Goal: Information Seeking & Learning: Learn about a topic

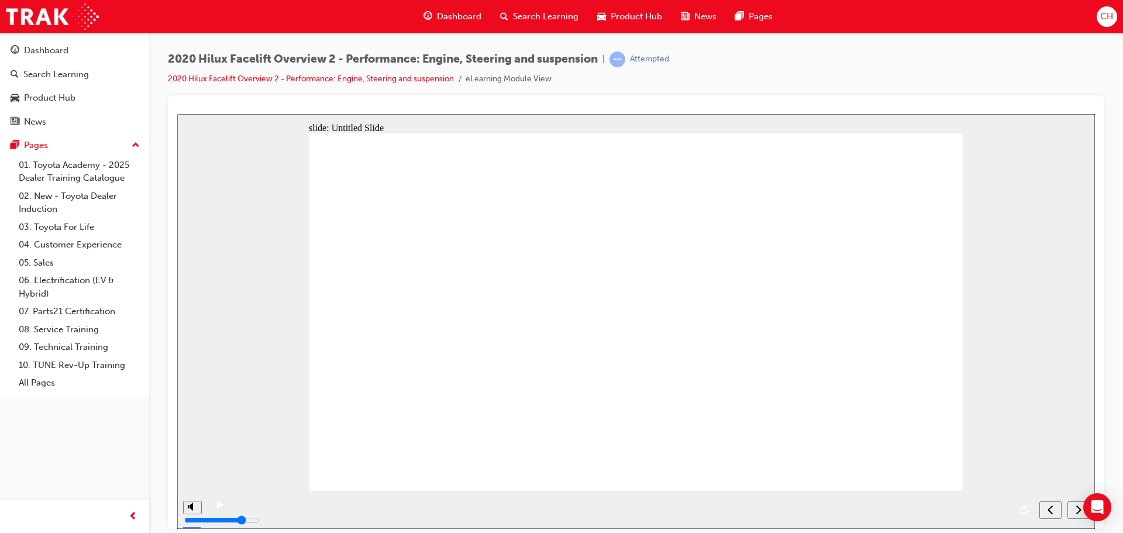
click at [212, 505] on div "play/pause" at bounding box center [220, 510] width 20 height 20
click at [218, 508] on icon "play/pause" at bounding box center [220, 504] width 5 height 8
click at [1072, 508] on div "next" at bounding box center [1078, 510] width 13 height 12
click at [1073, 513] on icon "next" at bounding box center [1073, 509] width 6 height 11
click at [650, 12] on span "Product Hub" at bounding box center [636, 16] width 51 height 13
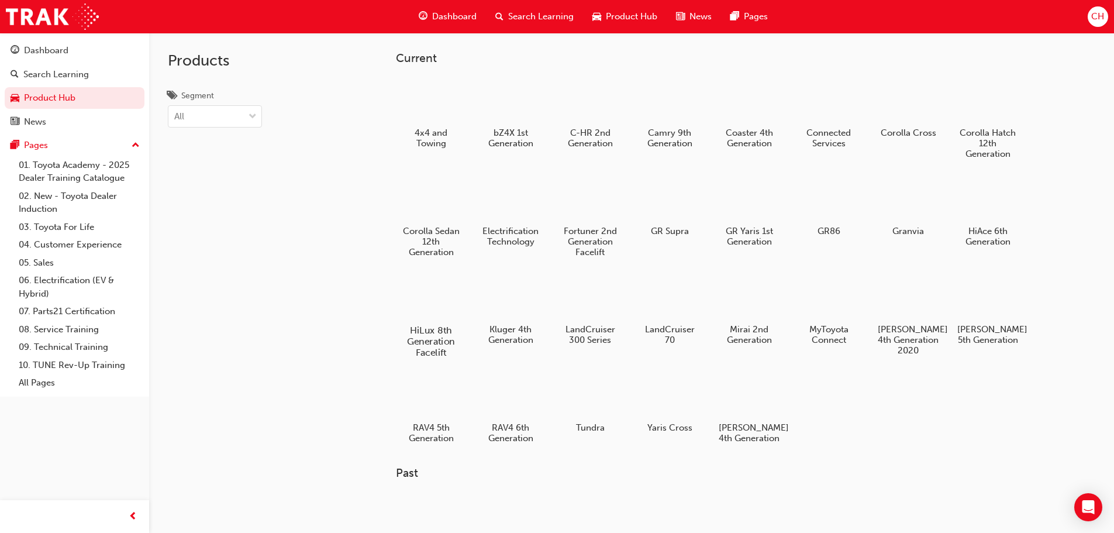
click at [436, 301] on div at bounding box center [430, 296] width 65 height 47
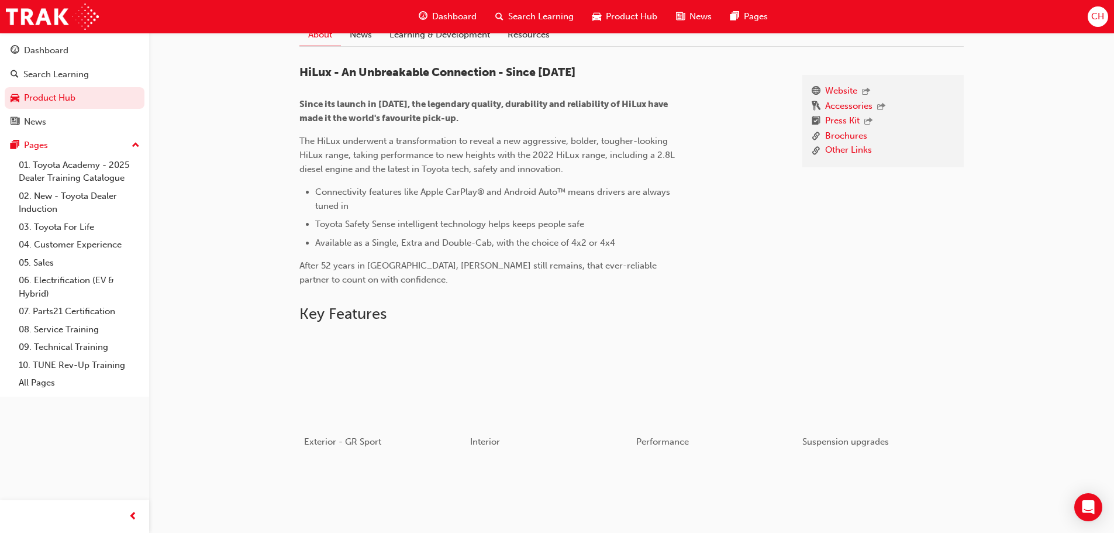
scroll to position [170, 0]
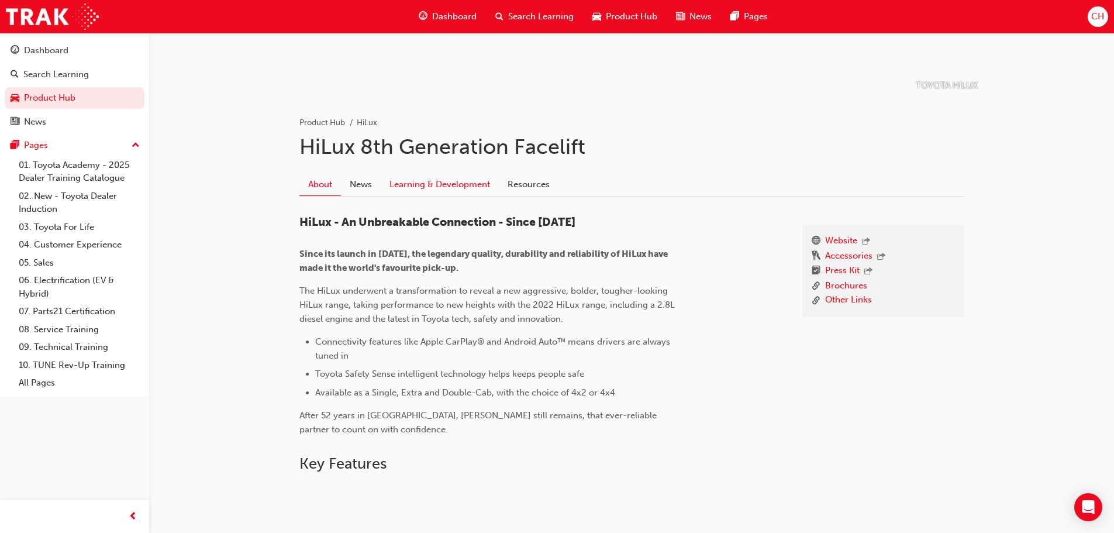
click at [417, 191] on link "Learning & Development" at bounding box center [440, 185] width 118 height 22
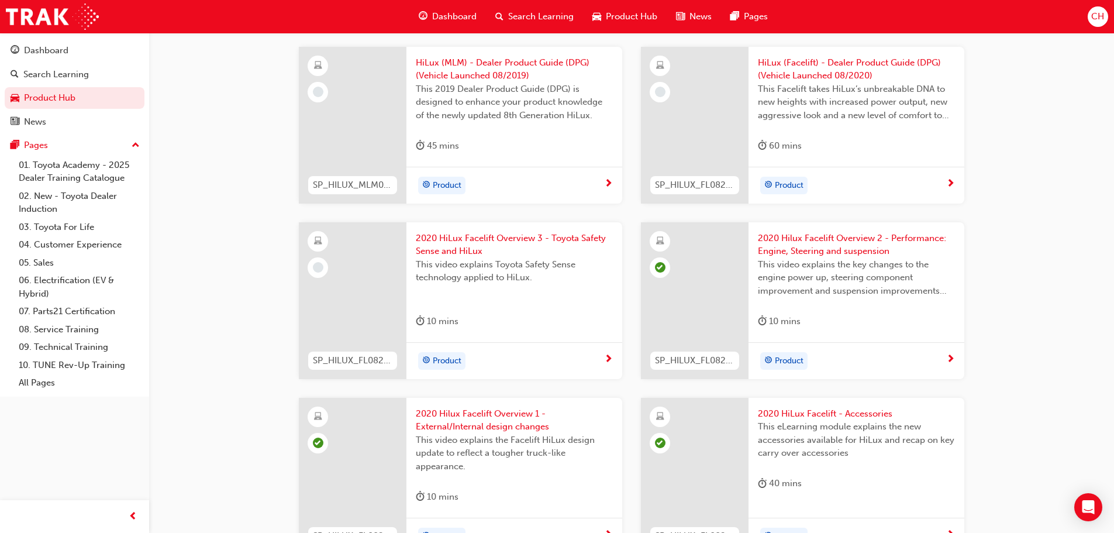
scroll to position [1515, 0]
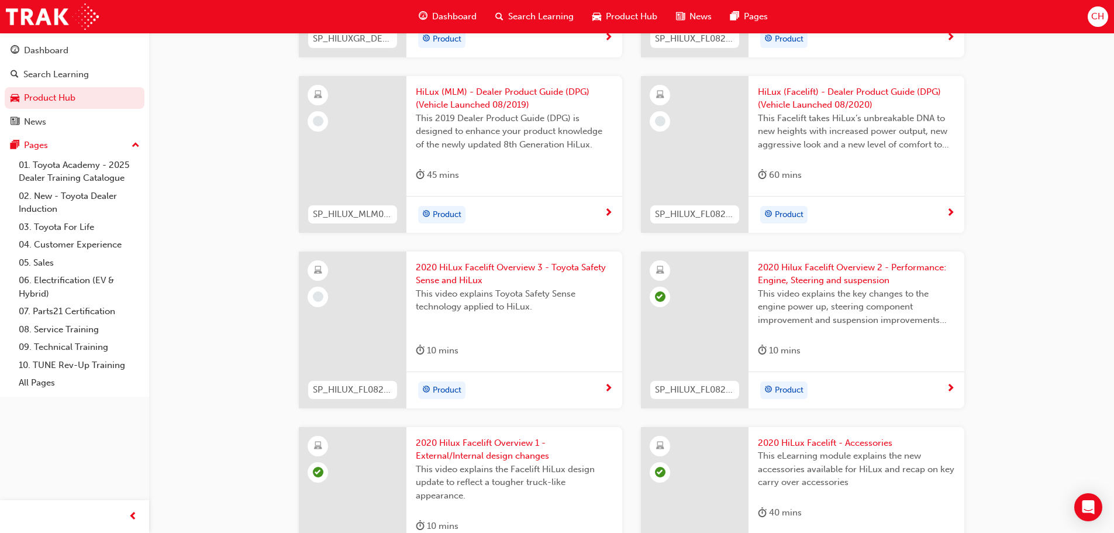
click at [604, 384] on span "next-icon" at bounding box center [608, 389] width 9 height 11
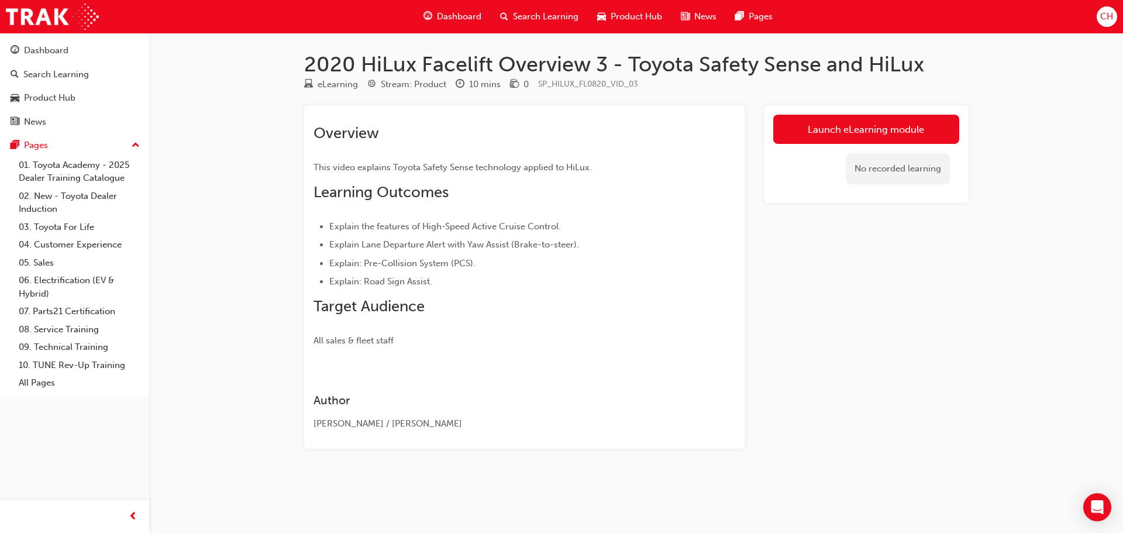
click at [913, 136] on link "Launch eLearning module" at bounding box center [866, 129] width 186 height 29
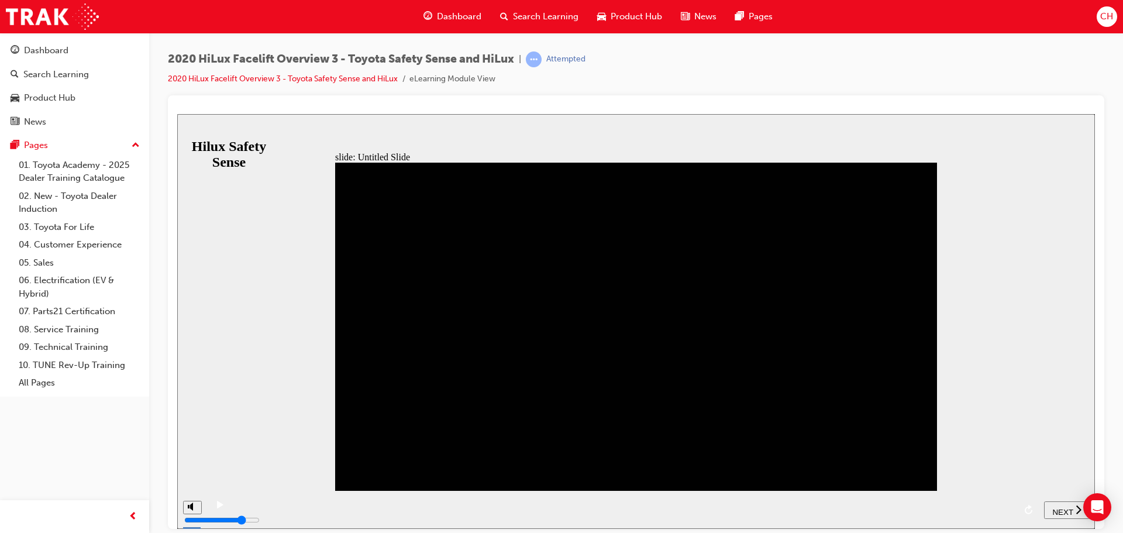
click at [1056, 495] on div "slide: Untitled Slide Back to top SUBMIT NEXT PREV Hilux Safety Sense" at bounding box center [636, 320] width 918 height 415
click at [1059, 508] on span "NEXT" at bounding box center [1062, 511] width 20 height 9
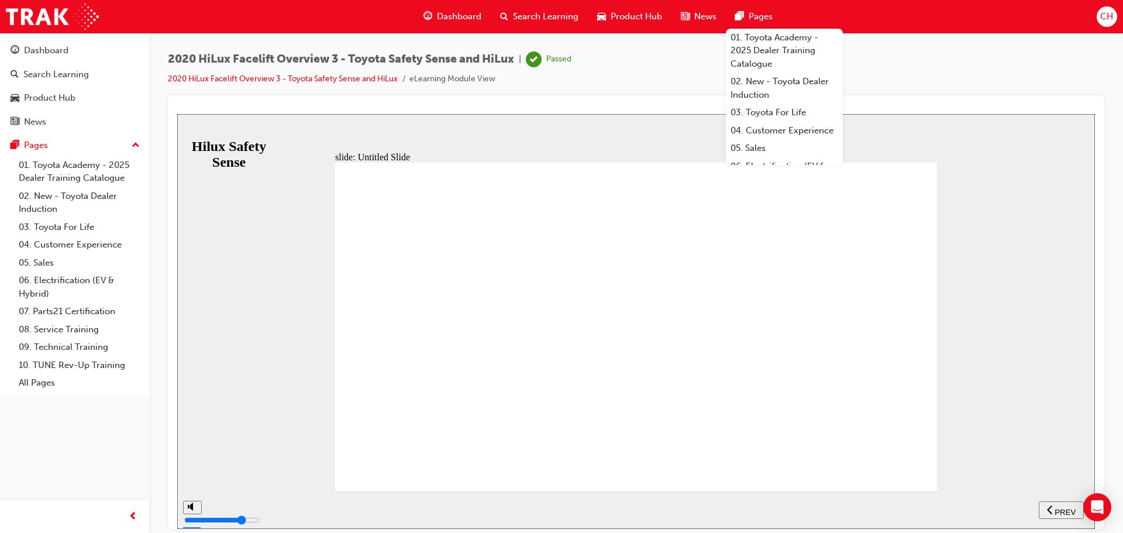
click at [633, 20] on span "Product Hub" at bounding box center [636, 16] width 51 height 13
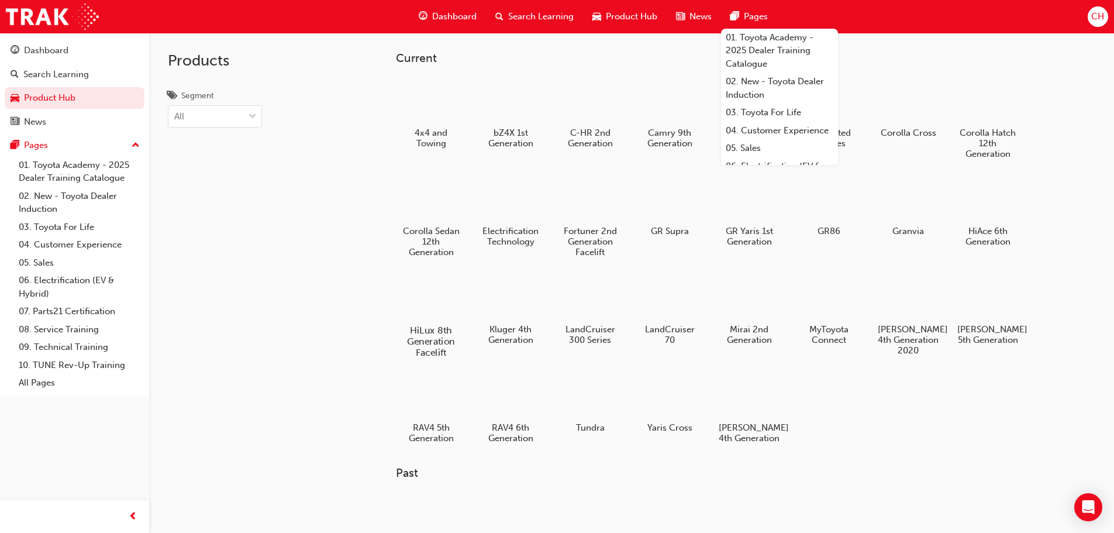
click at [451, 318] on div at bounding box center [430, 296] width 65 height 47
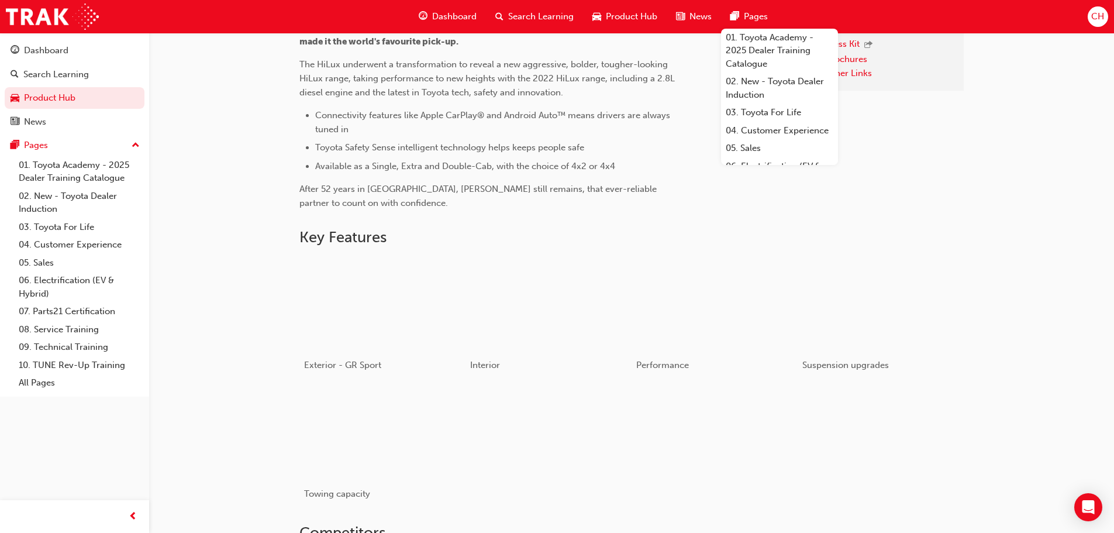
scroll to position [292, 0]
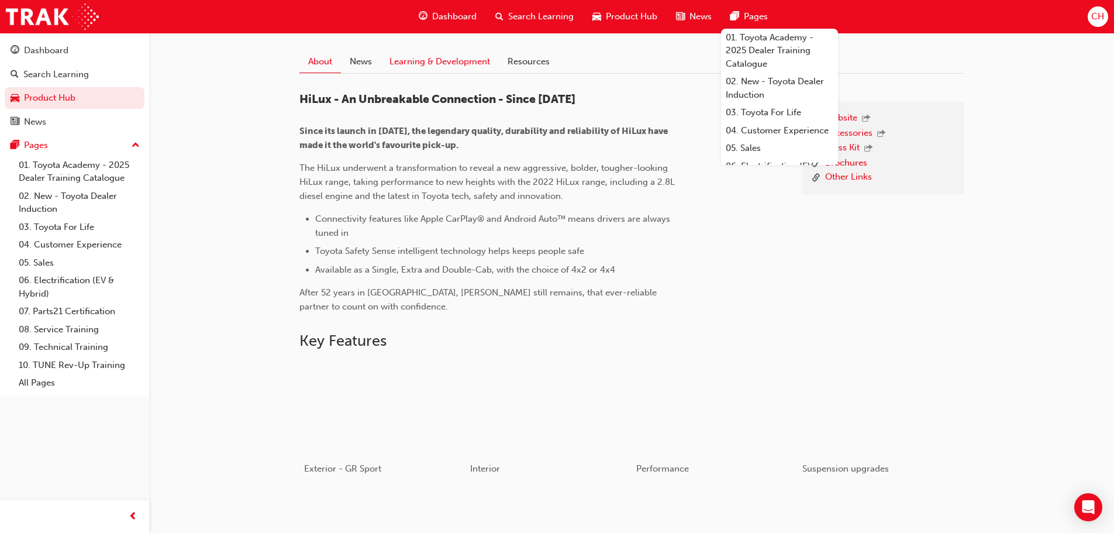
click at [460, 61] on link "Learning & Development" at bounding box center [440, 62] width 118 height 22
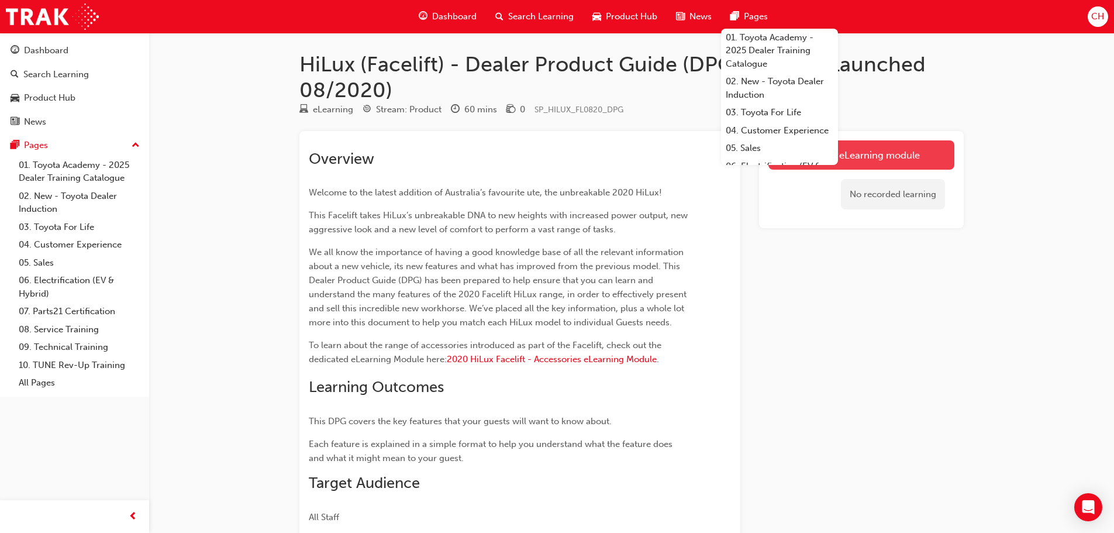
click at [923, 153] on link "Launch eLearning module" at bounding box center [862, 154] width 186 height 29
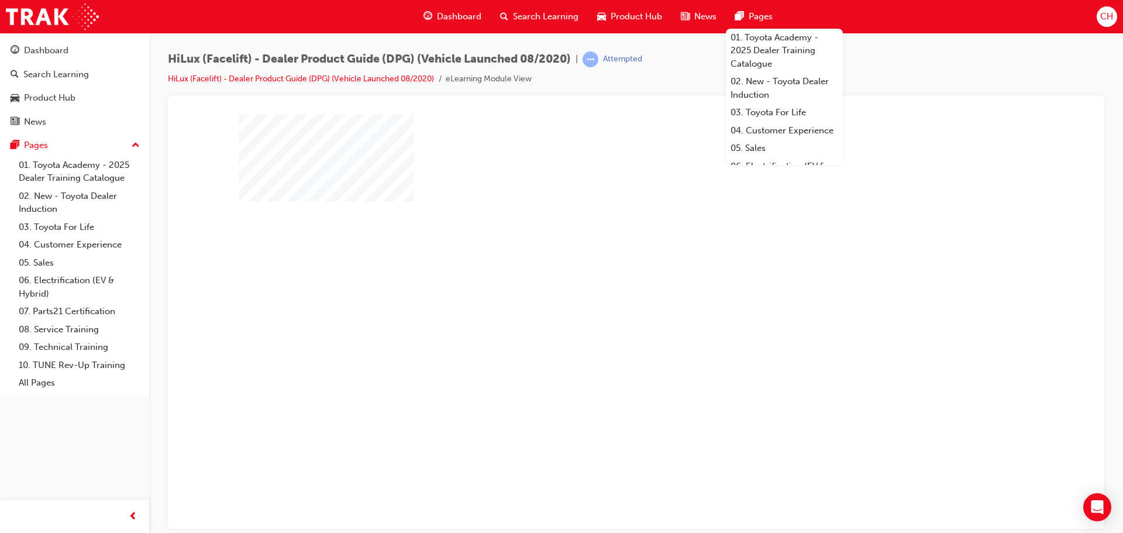
click at [603, 287] on div "play" at bounding box center [603, 287] width 0 height 0
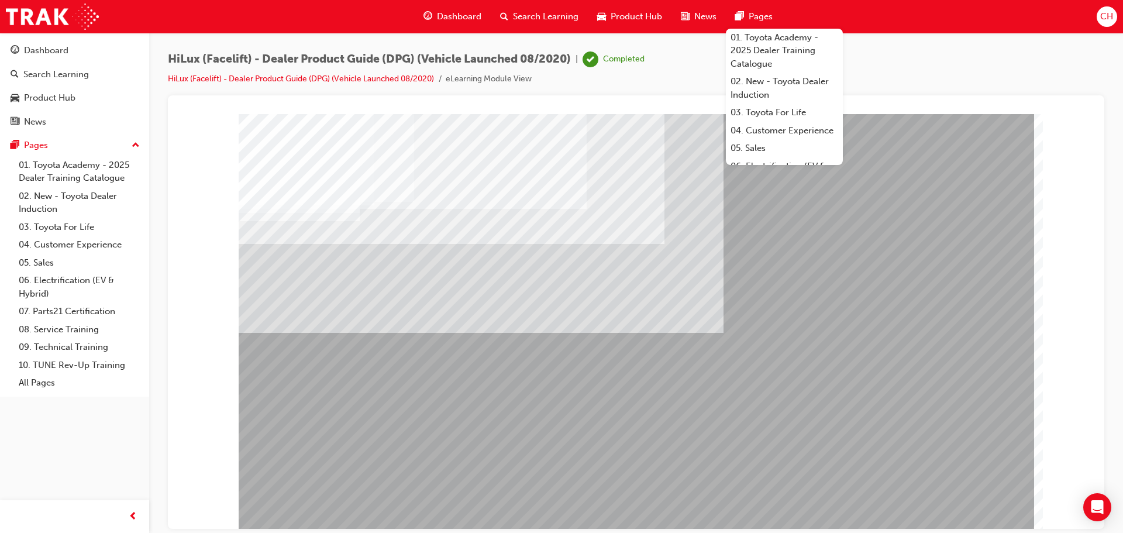
click at [611, 6] on div "Product Hub" at bounding box center [630, 17] width 84 height 24
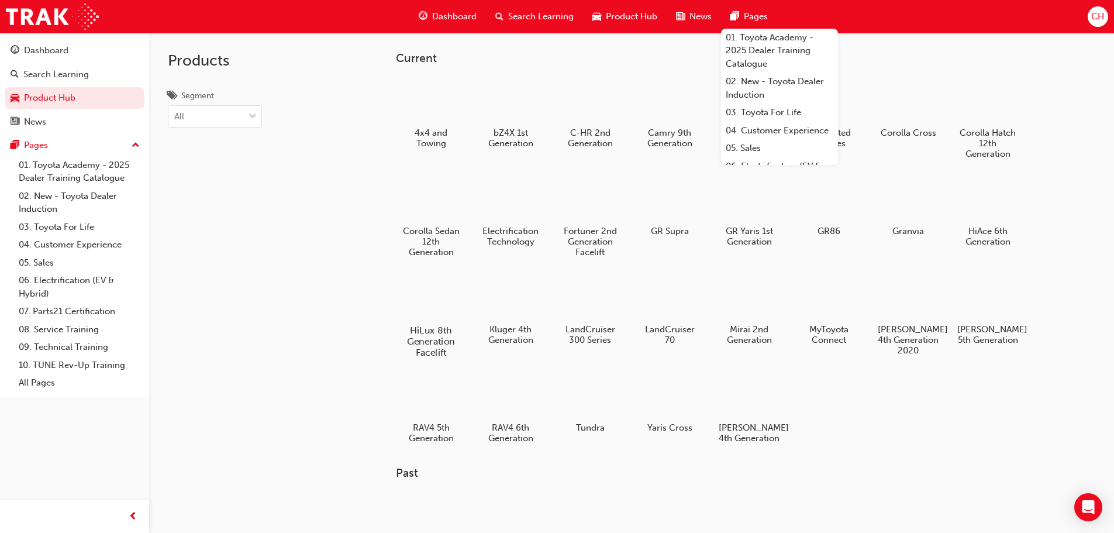
click at [423, 304] on div at bounding box center [430, 296] width 65 height 47
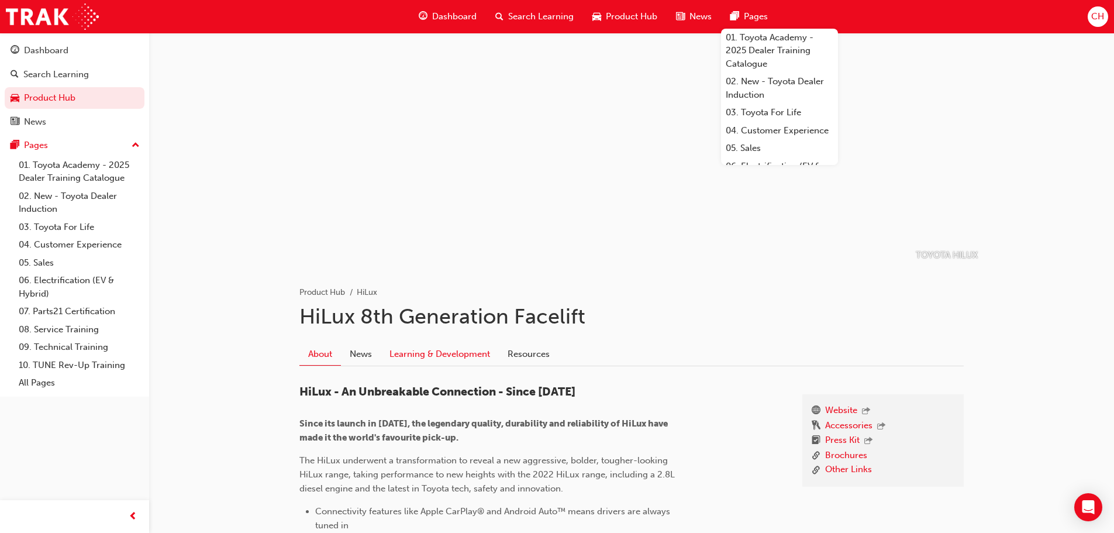
click at [469, 353] on link "Learning & Development" at bounding box center [440, 354] width 118 height 22
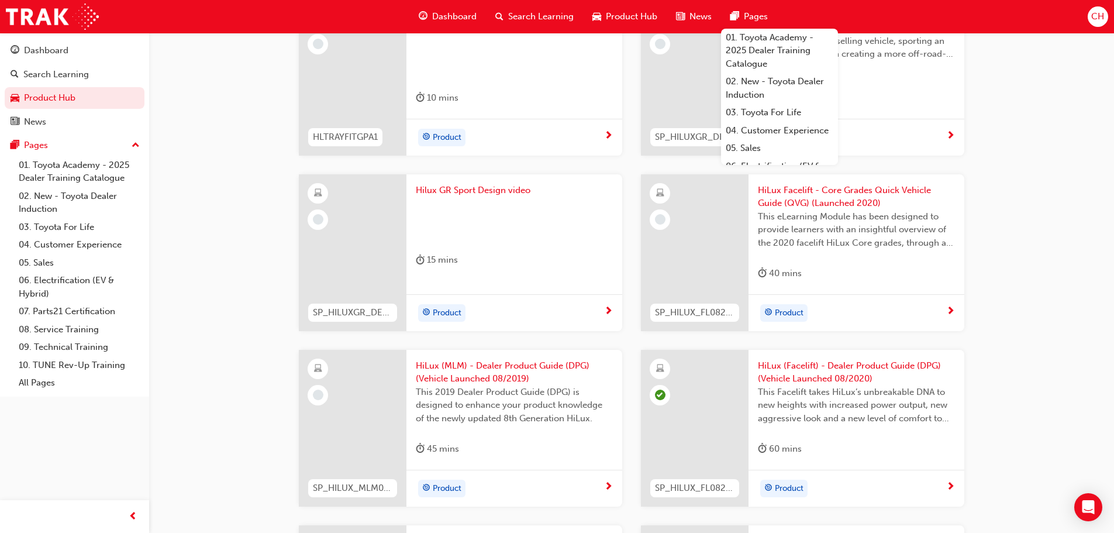
scroll to position [1287, 0]
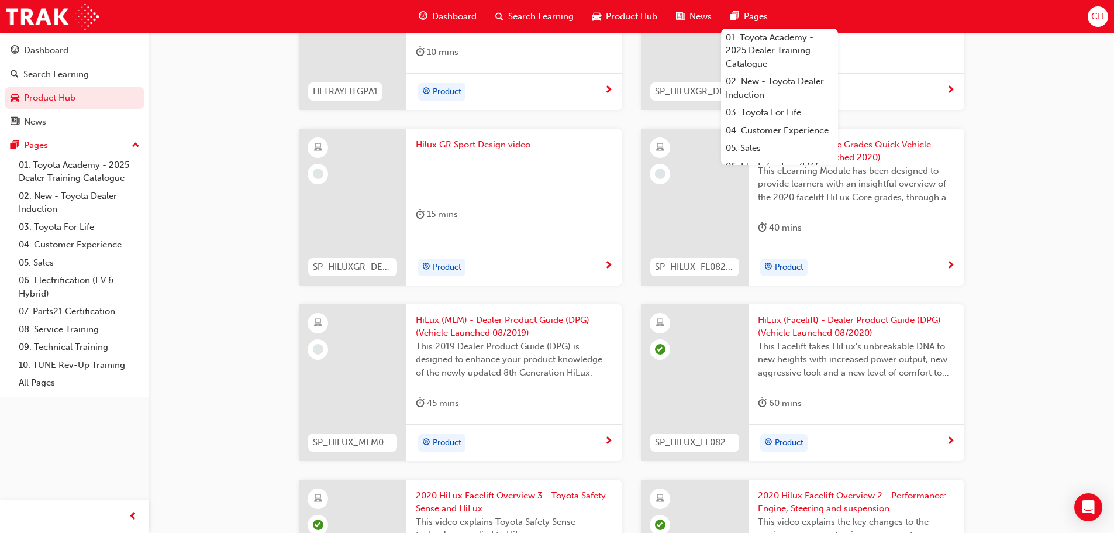
click at [592, 431] on div "Product" at bounding box center [515, 442] width 216 height 37
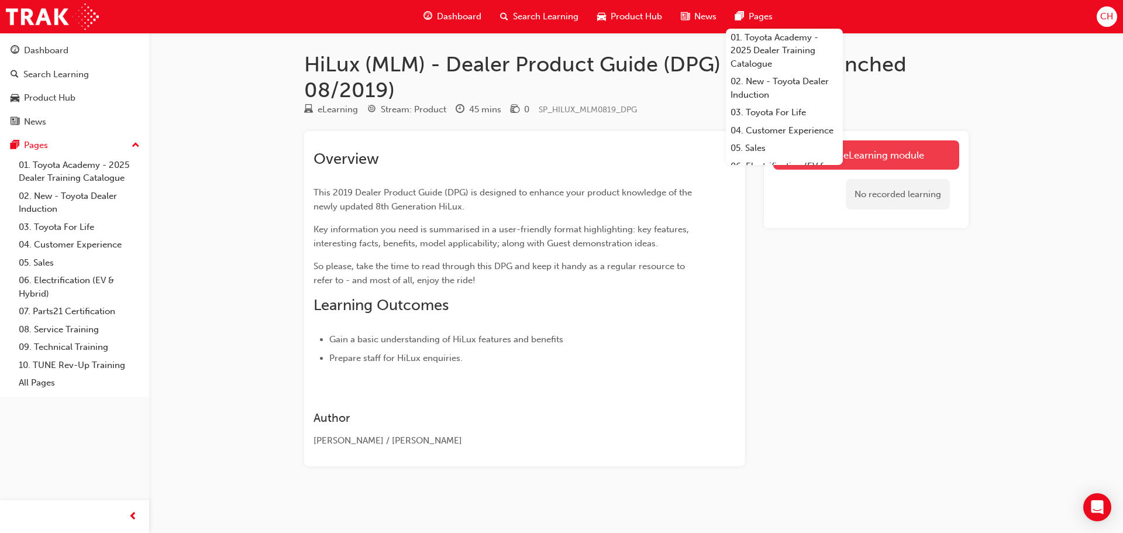
click at [911, 157] on link "Launch eLearning module" at bounding box center [866, 154] width 186 height 29
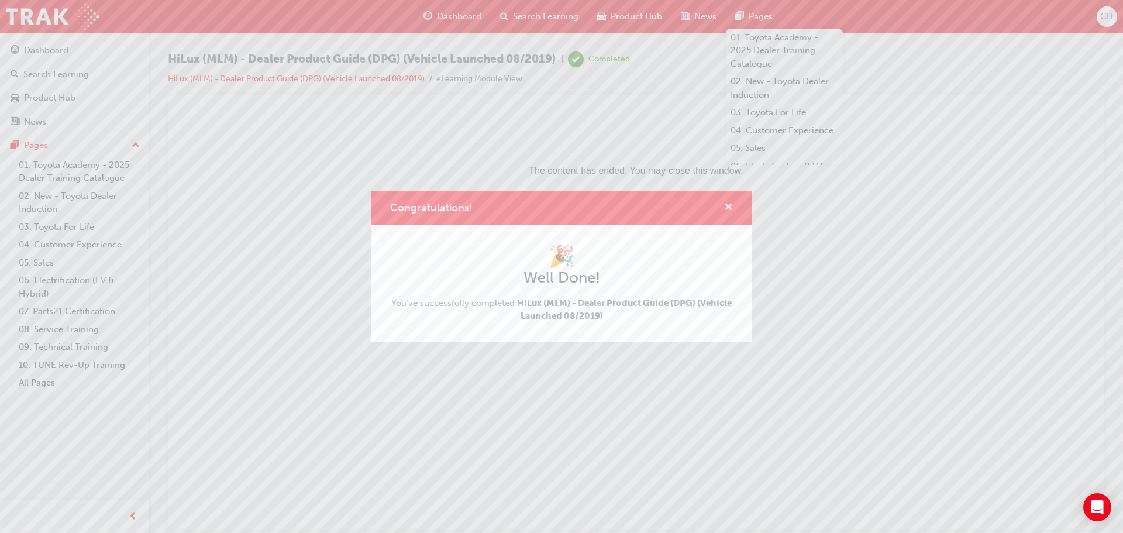
click at [727, 209] on span "cross-icon" at bounding box center [728, 208] width 9 height 11
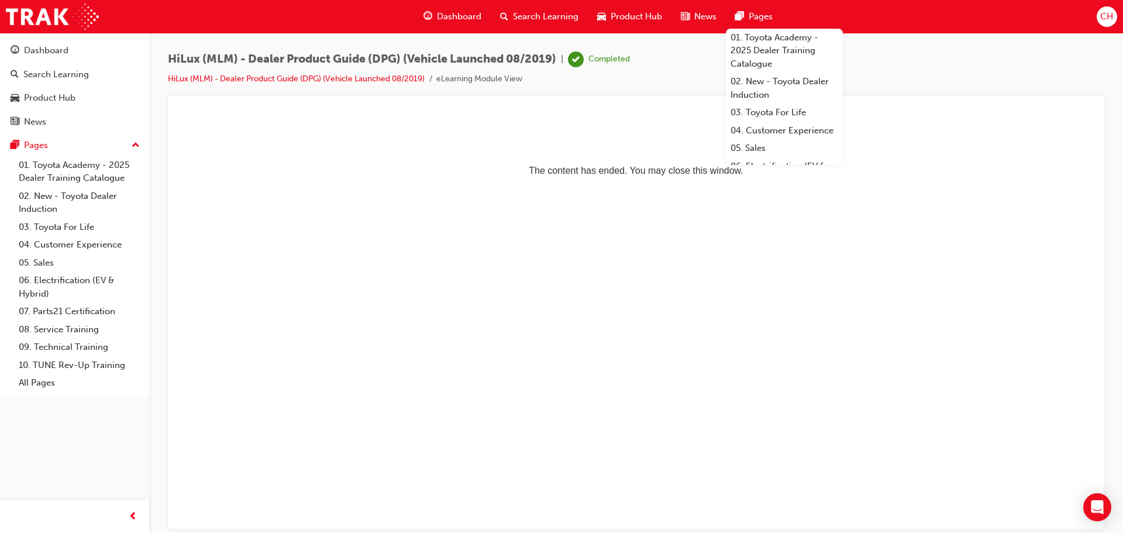
click at [650, 15] on span "Product Hub" at bounding box center [636, 16] width 51 height 13
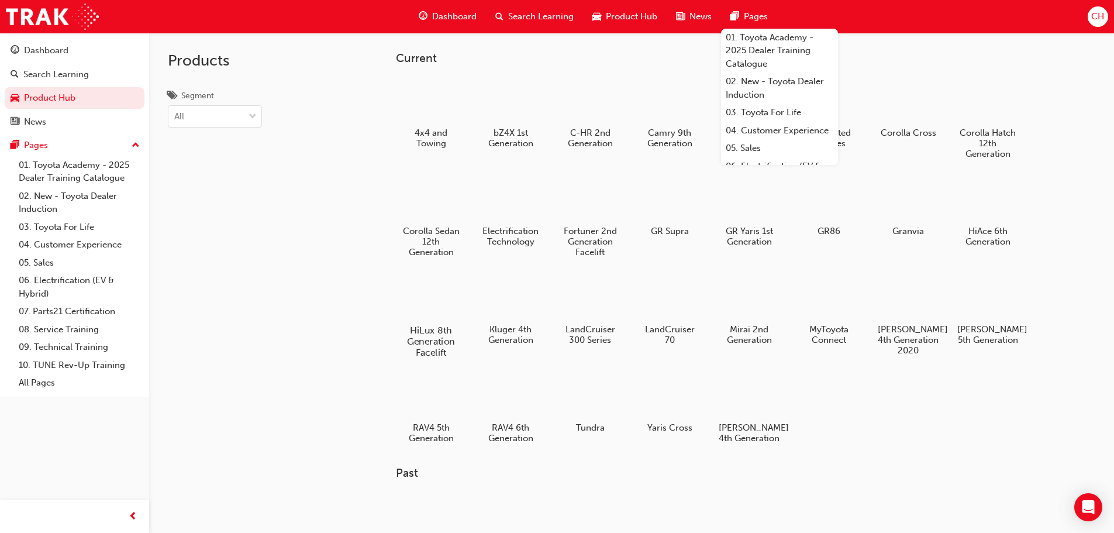
click at [443, 300] on div at bounding box center [430, 296] width 65 height 47
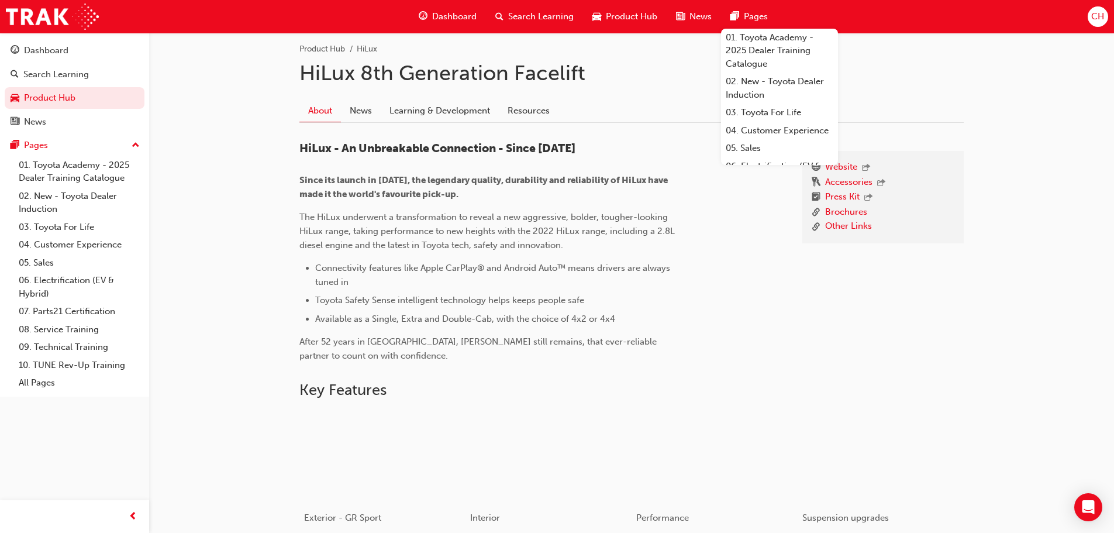
scroll to position [175, 0]
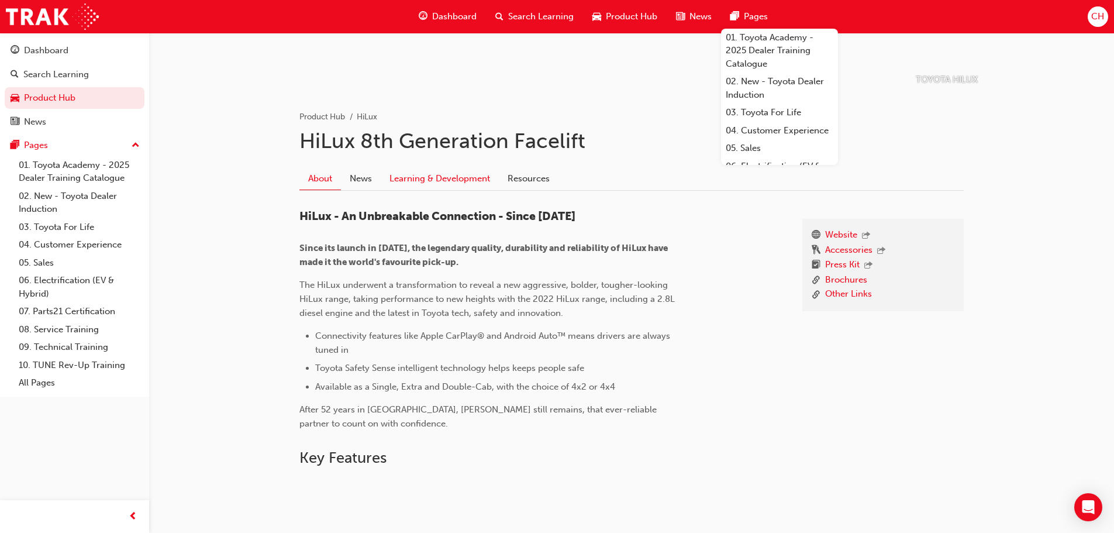
click at [458, 174] on link "Learning & Development" at bounding box center [440, 179] width 118 height 22
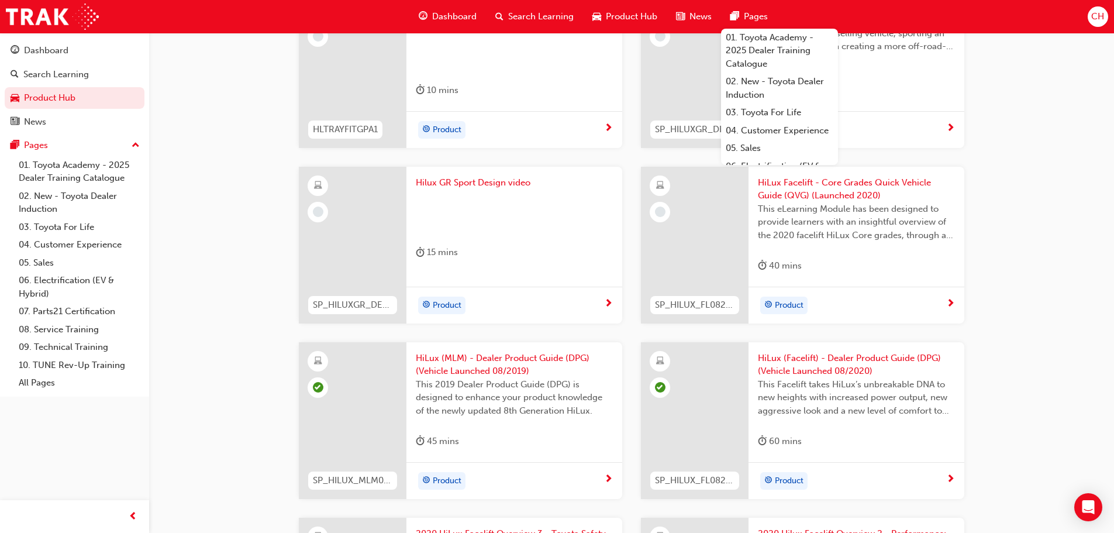
scroll to position [1228, 0]
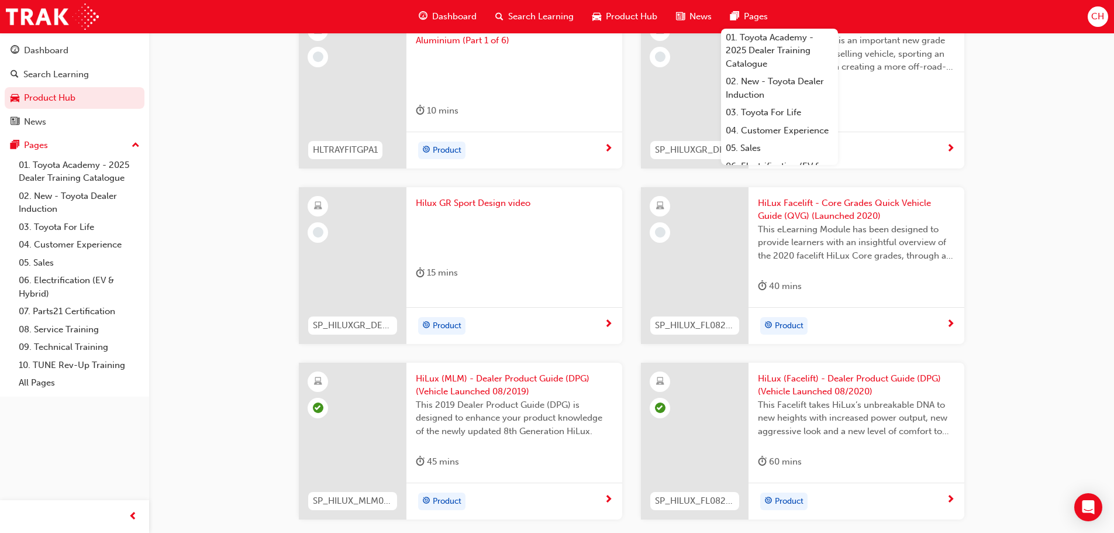
click at [936, 322] on div "Product" at bounding box center [852, 326] width 188 height 18
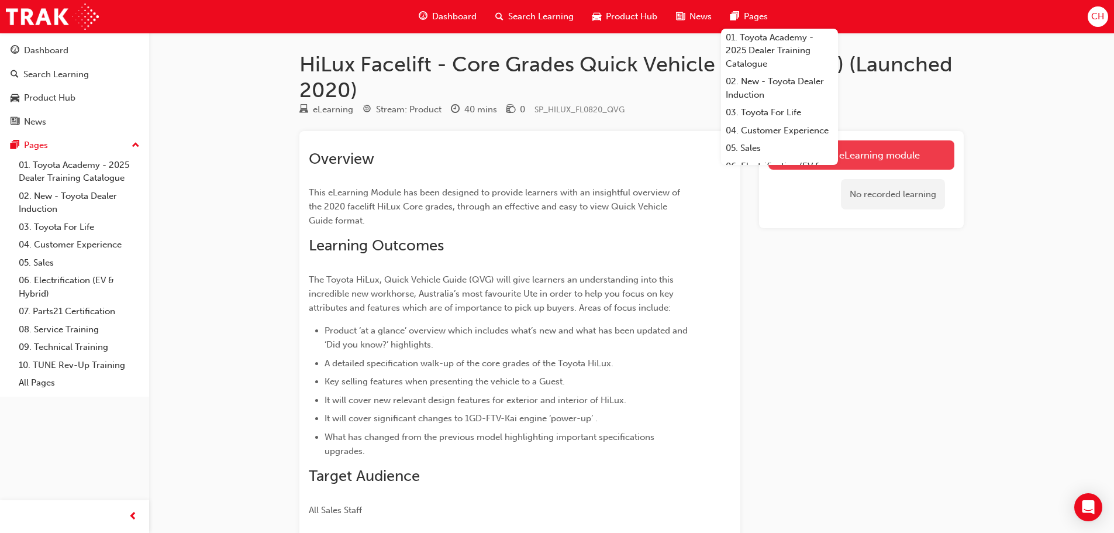
click at [931, 165] on link "Launch eLearning module" at bounding box center [862, 154] width 186 height 29
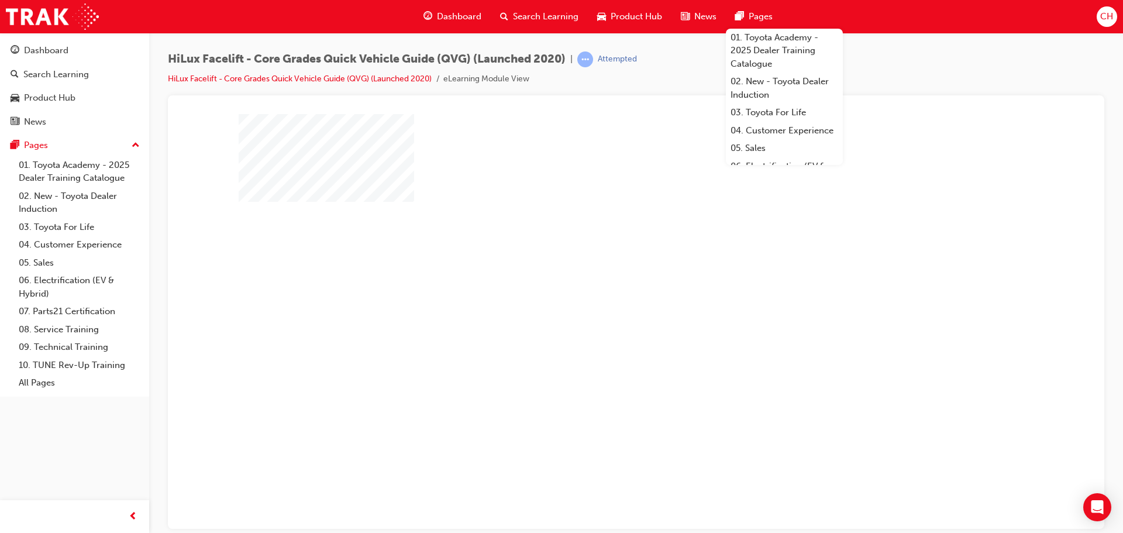
click at [603, 287] on div "play" at bounding box center [603, 287] width 0 height 0
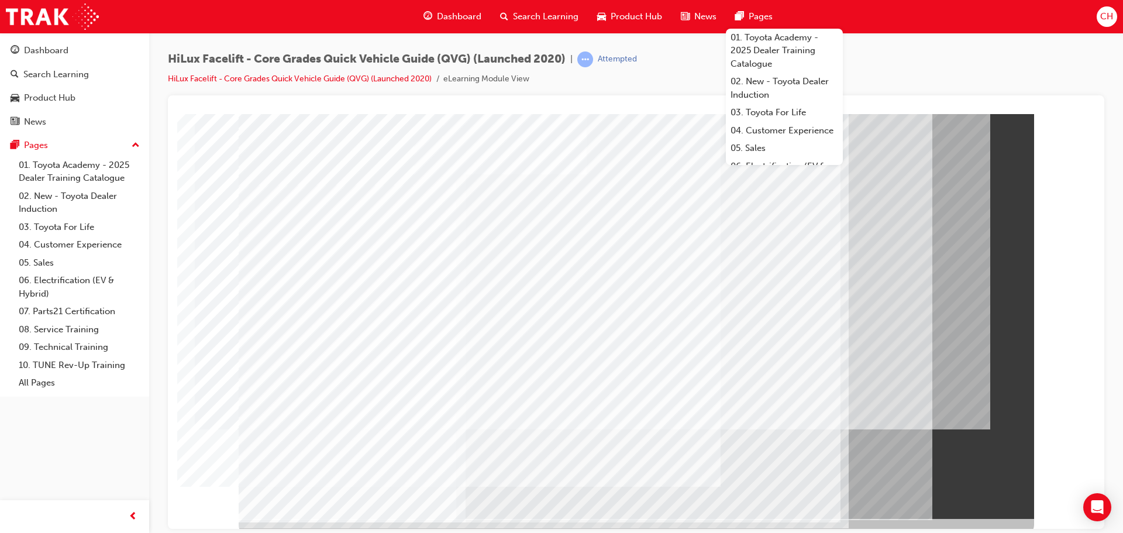
scroll to position [24, 0]
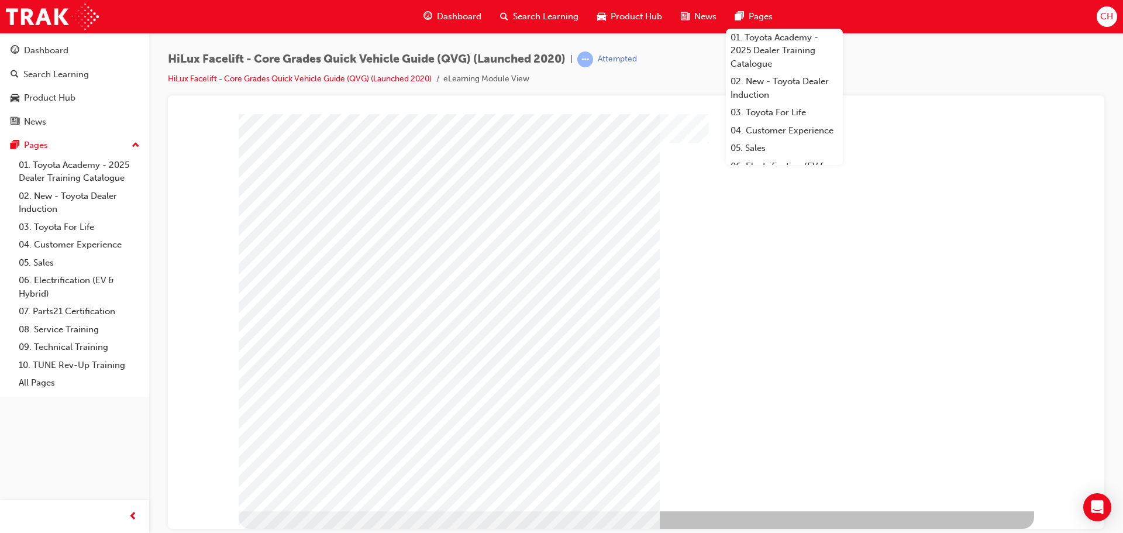
scroll to position [0, 0]
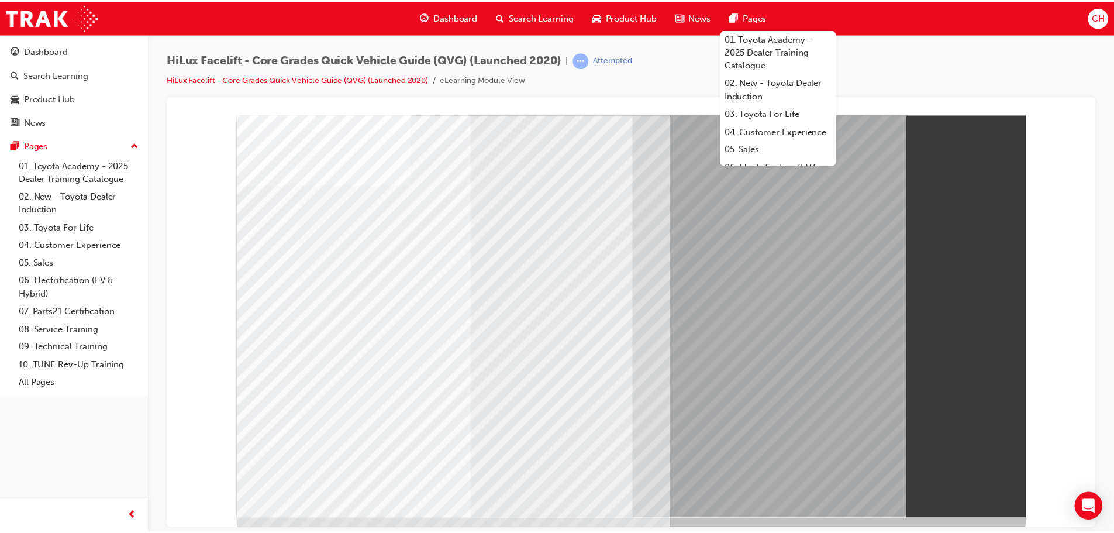
scroll to position [24, 0]
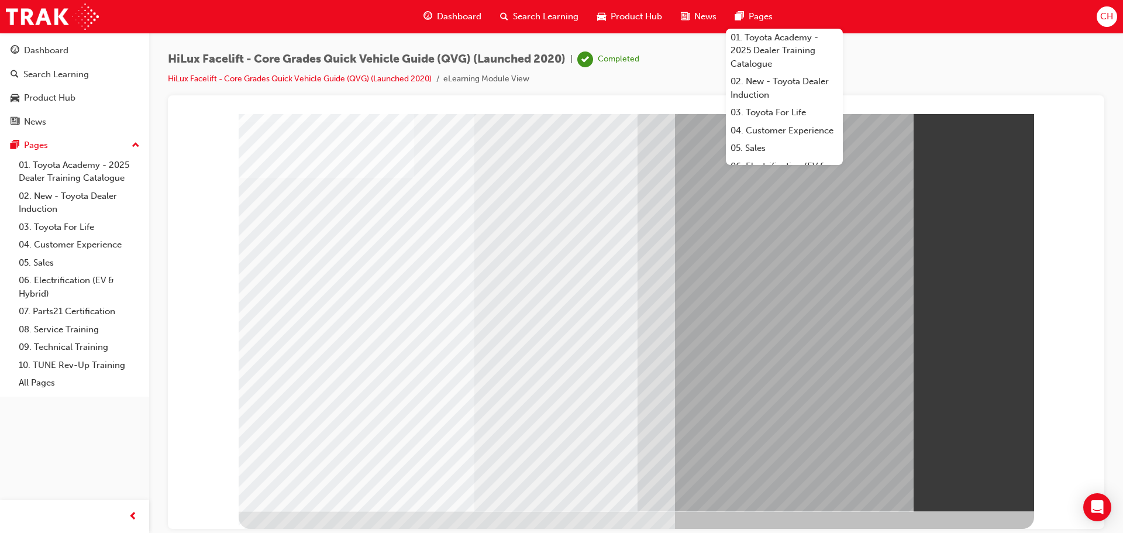
click at [624, 22] on span "Product Hub" at bounding box center [636, 16] width 51 height 13
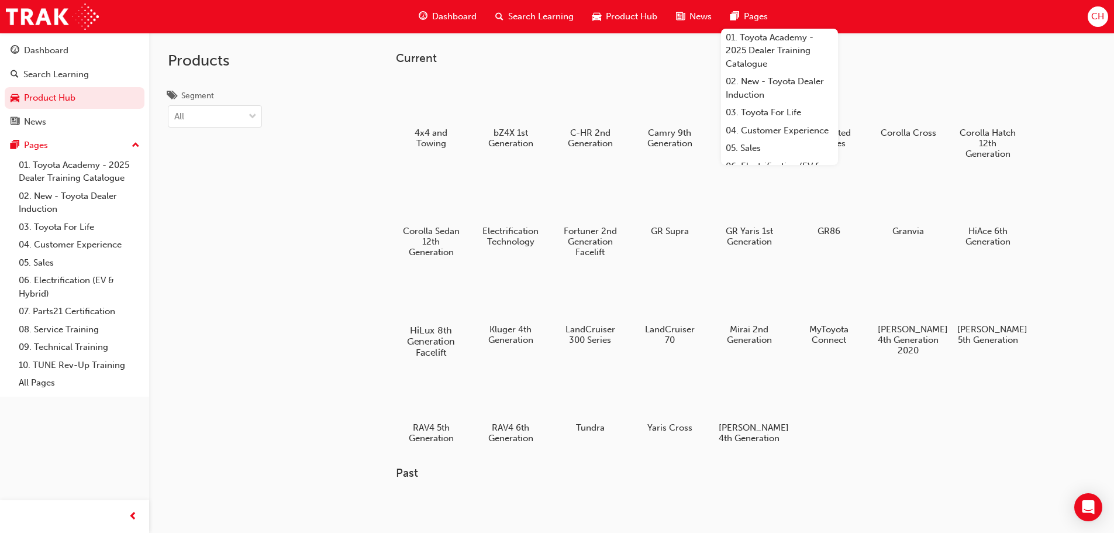
click at [415, 304] on div at bounding box center [430, 296] width 65 height 47
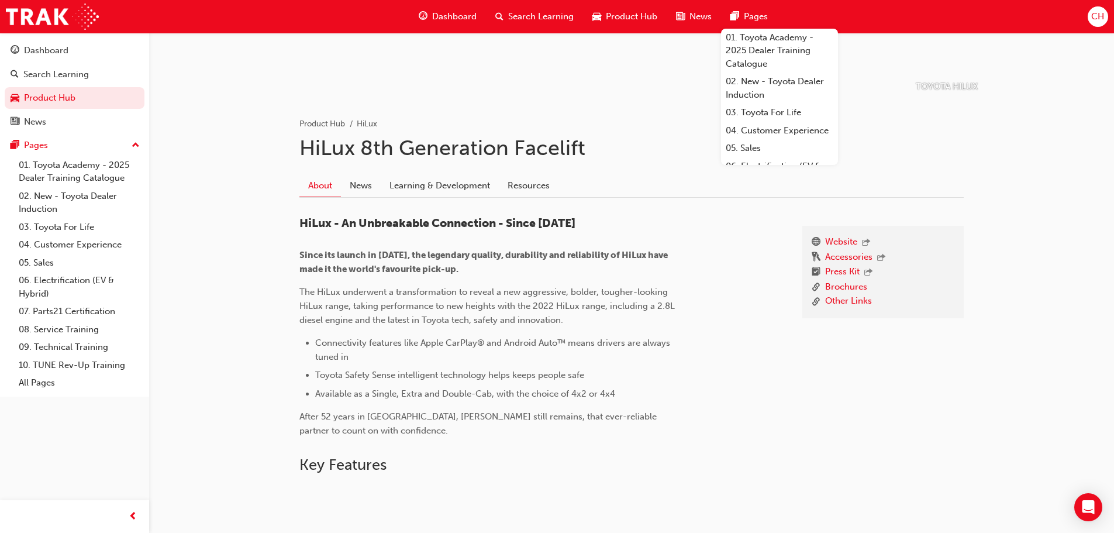
scroll to position [58, 0]
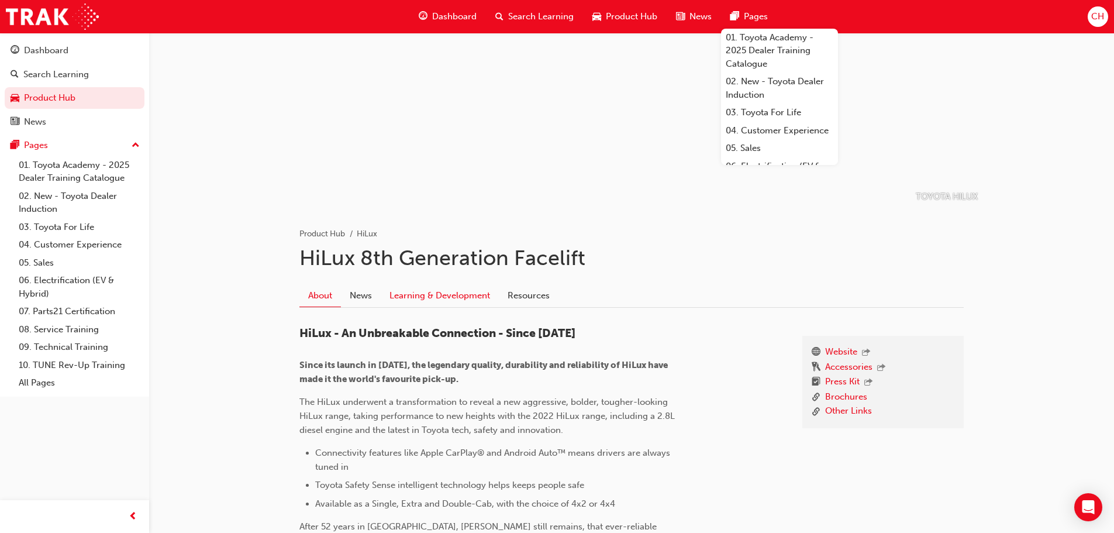
click at [449, 293] on link "Learning & Development" at bounding box center [440, 296] width 118 height 22
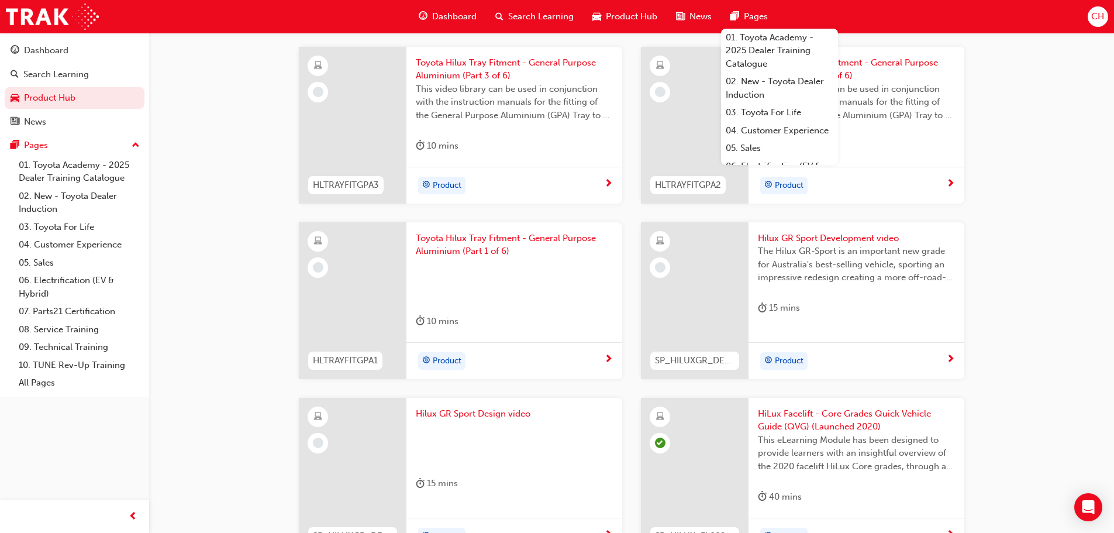
scroll to position [1111, 0]
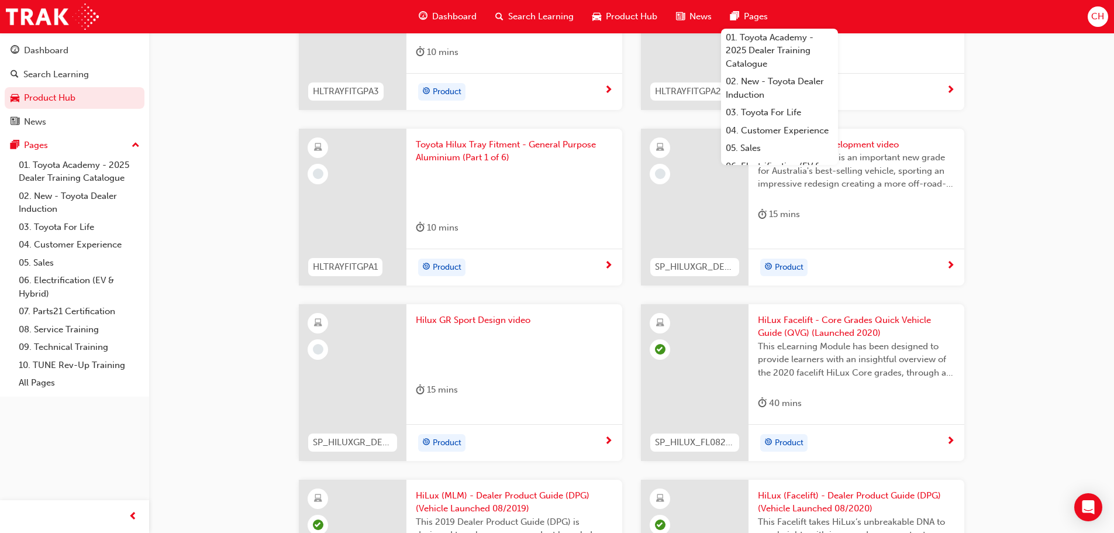
click at [617, 442] on div "Product" at bounding box center [515, 442] width 216 height 37
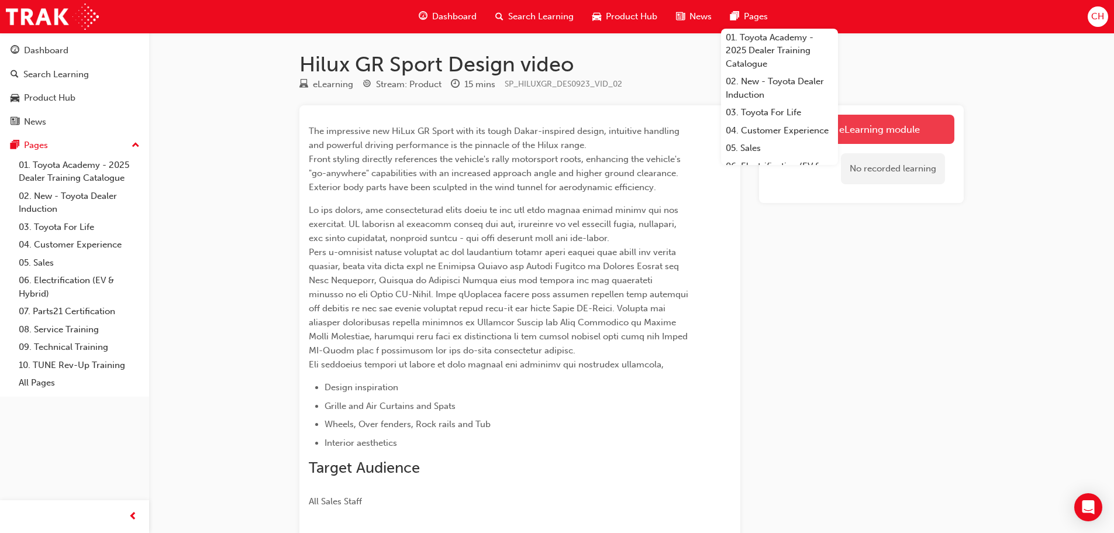
click at [952, 141] on link "Launch eLearning module" at bounding box center [862, 129] width 186 height 29
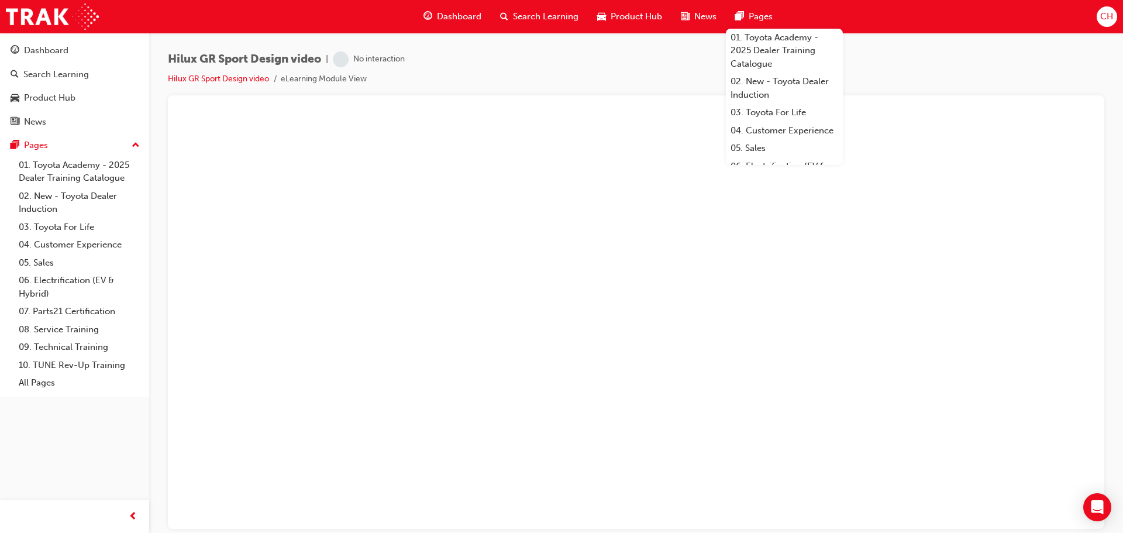
click at [880, 66] on div "Hilux GR Sport Design video | No interaction Hilux GR Sport Design video eLearn…" at bounding box center [636, 73] width 937 height 44
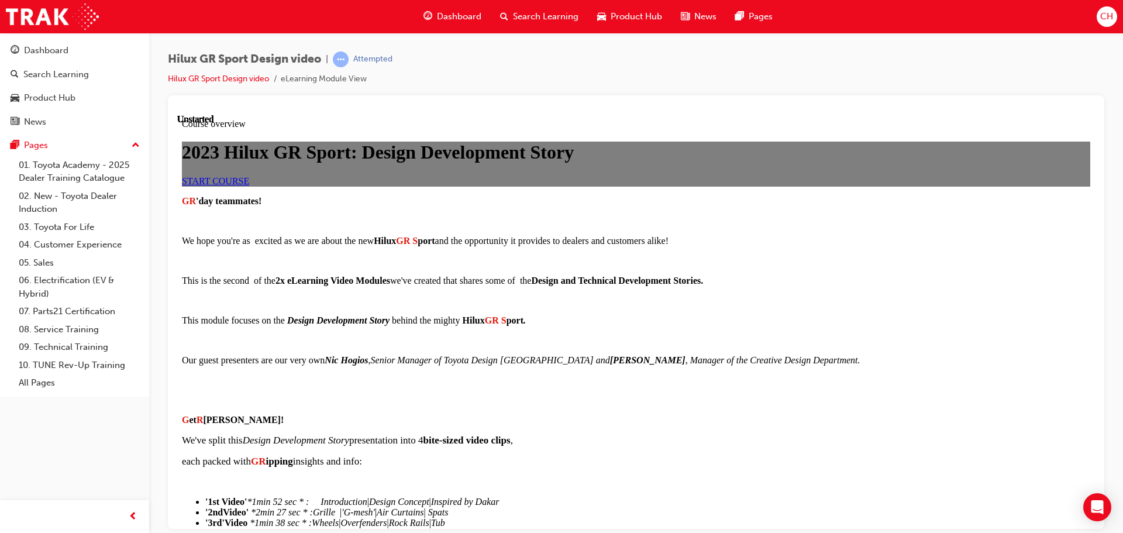
click at [249, 185] on span "START COURSE" at bounding box center [215, 180] width 67 height 10
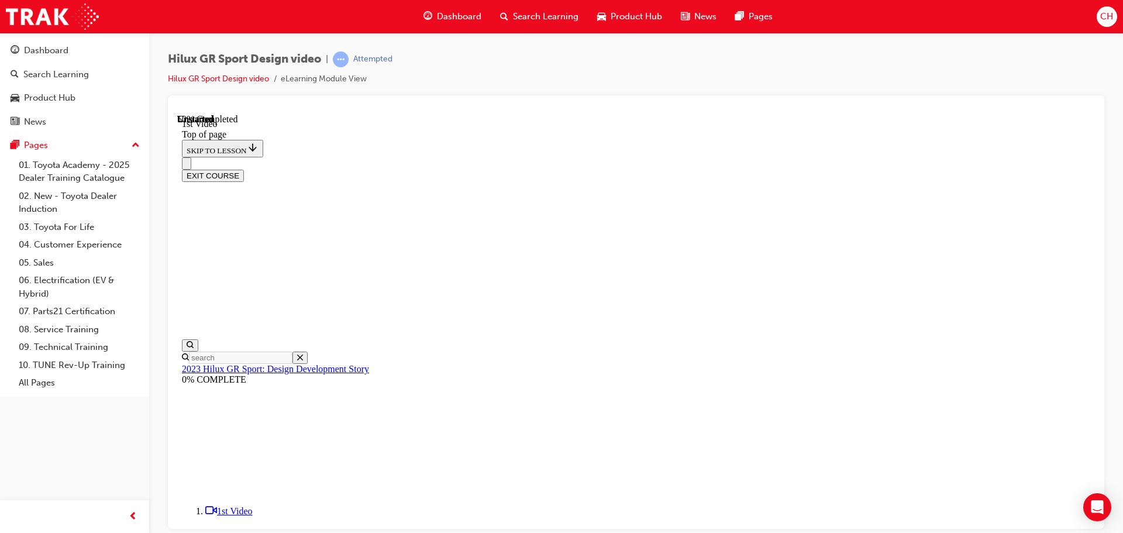
scroll to position [36, 0]
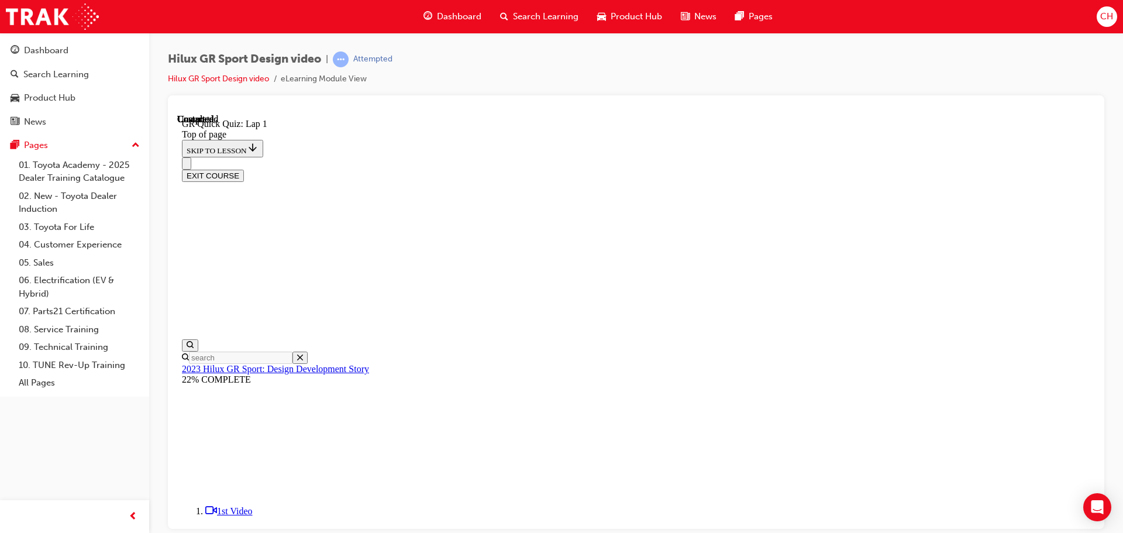
scroll to position [168, 0]
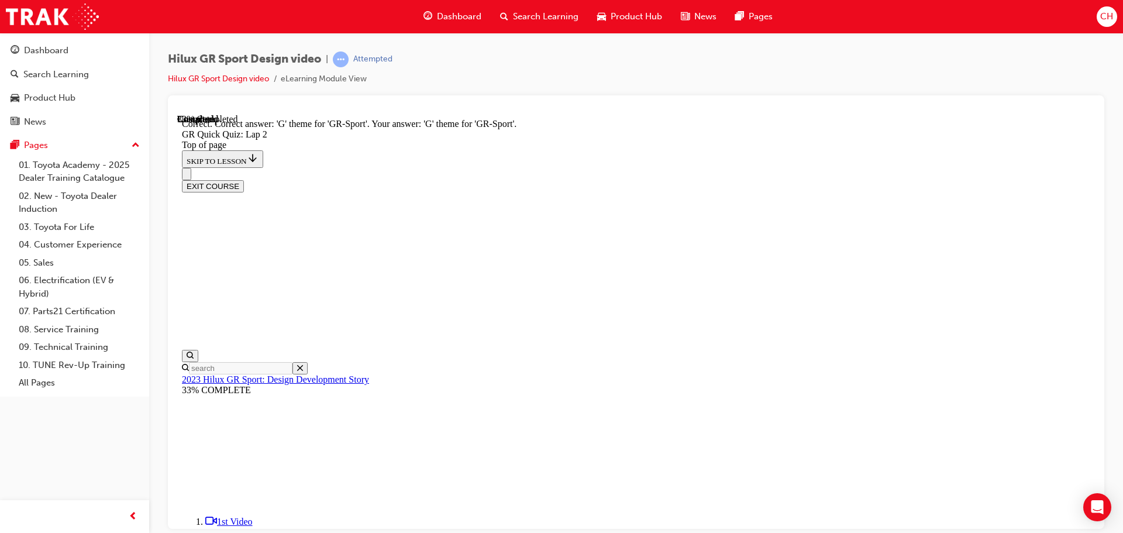
scroll to position [253, 0]
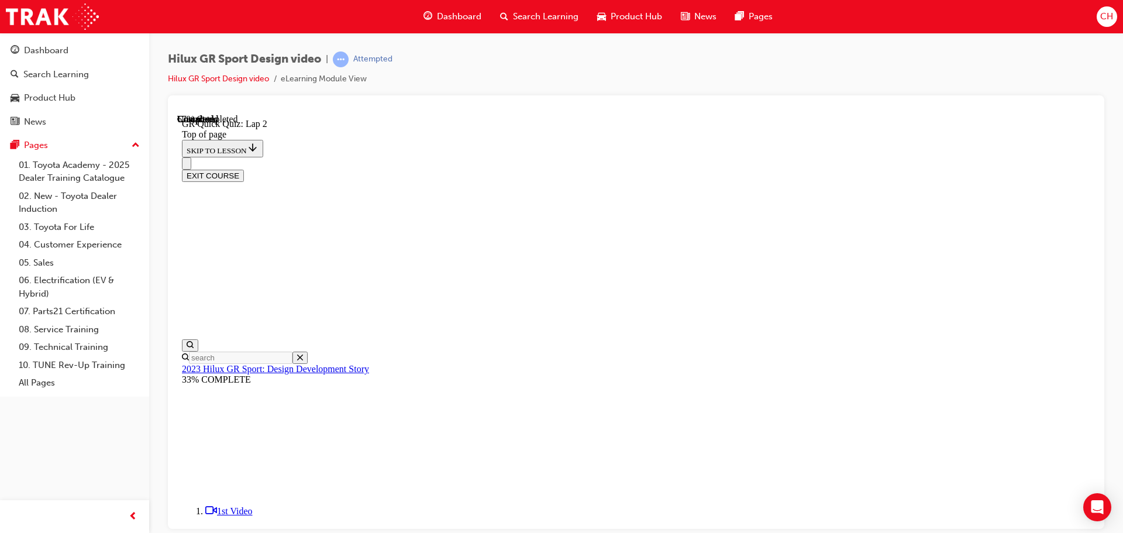
scroll to position [94, 0]
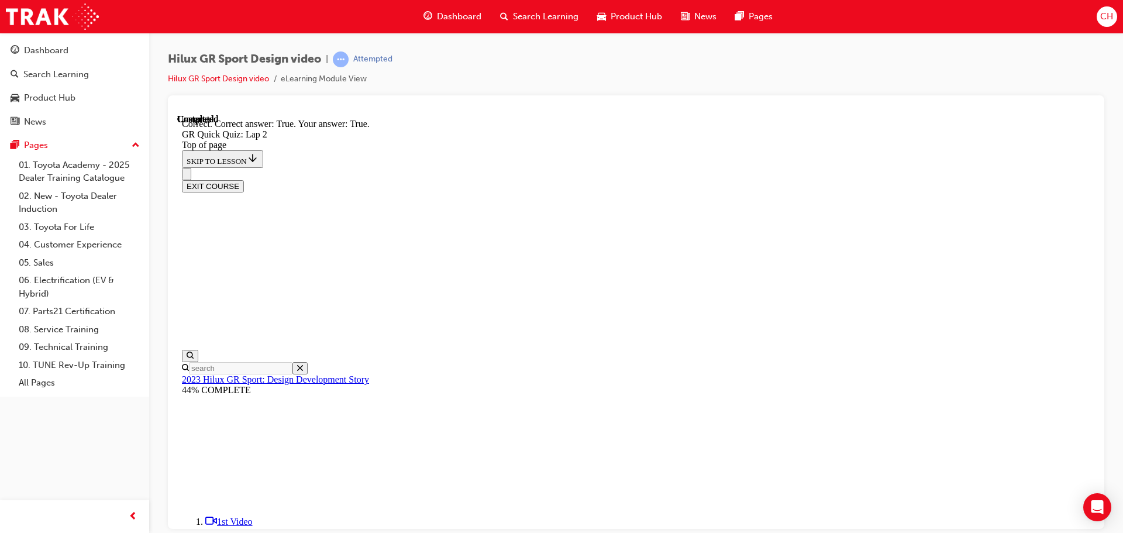
scroll to position [228, 0]
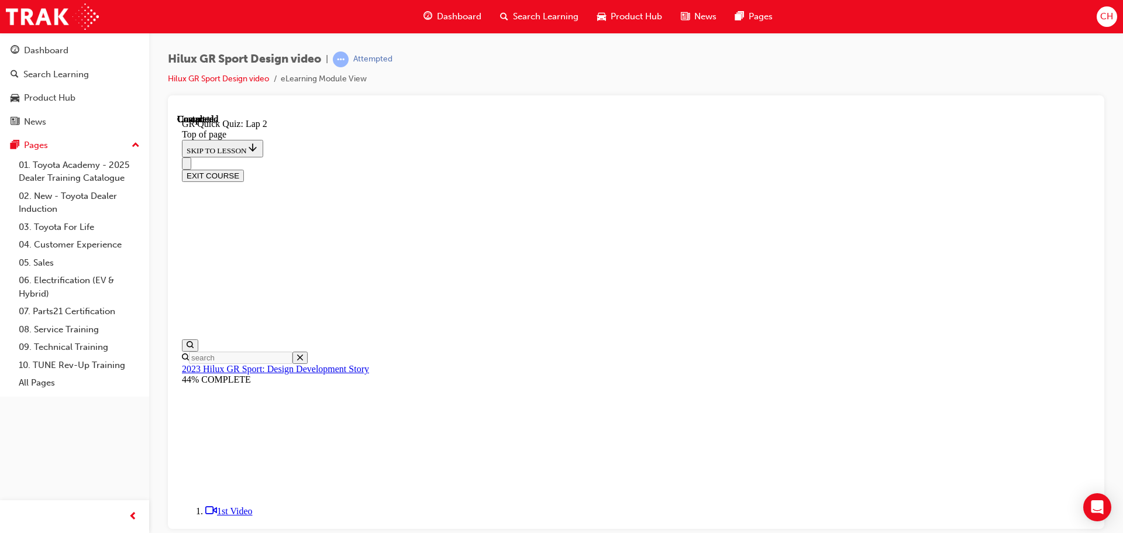
scroll to position [168, 0]
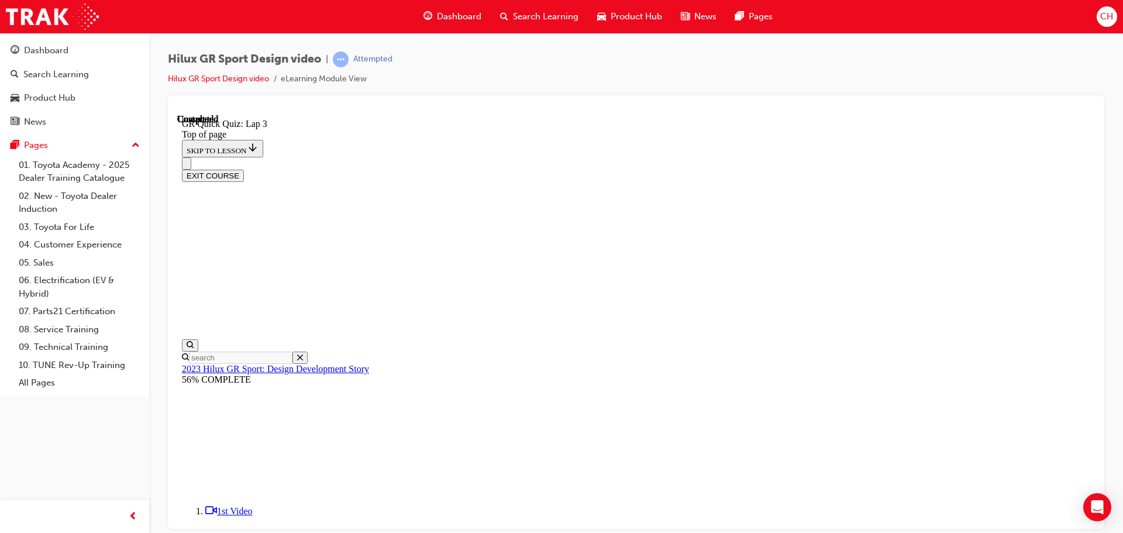
scroll to position [94, 0]
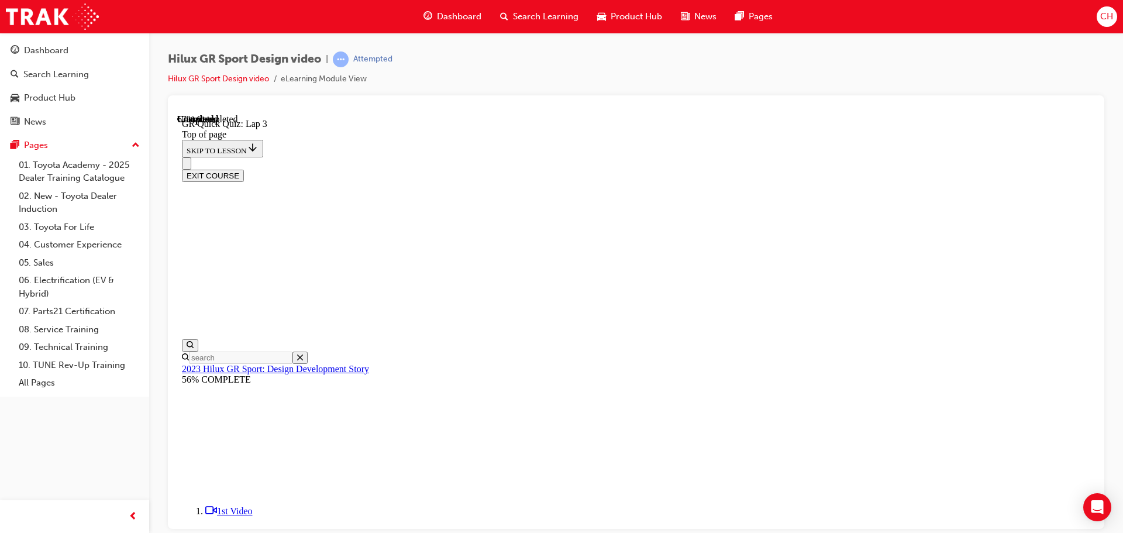
scroll to position [94, 0]
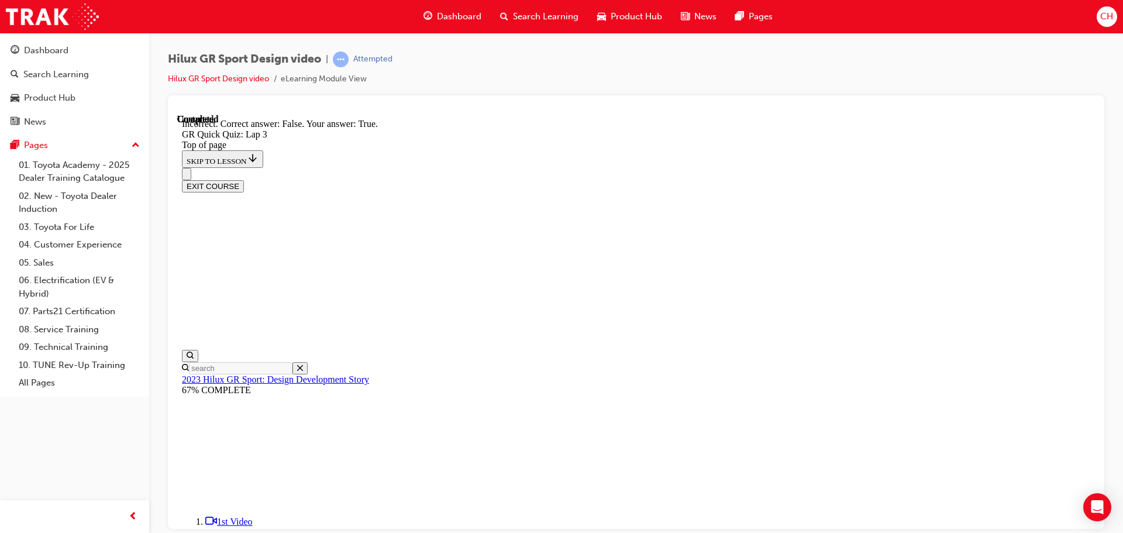
scroll to position [247, 0]
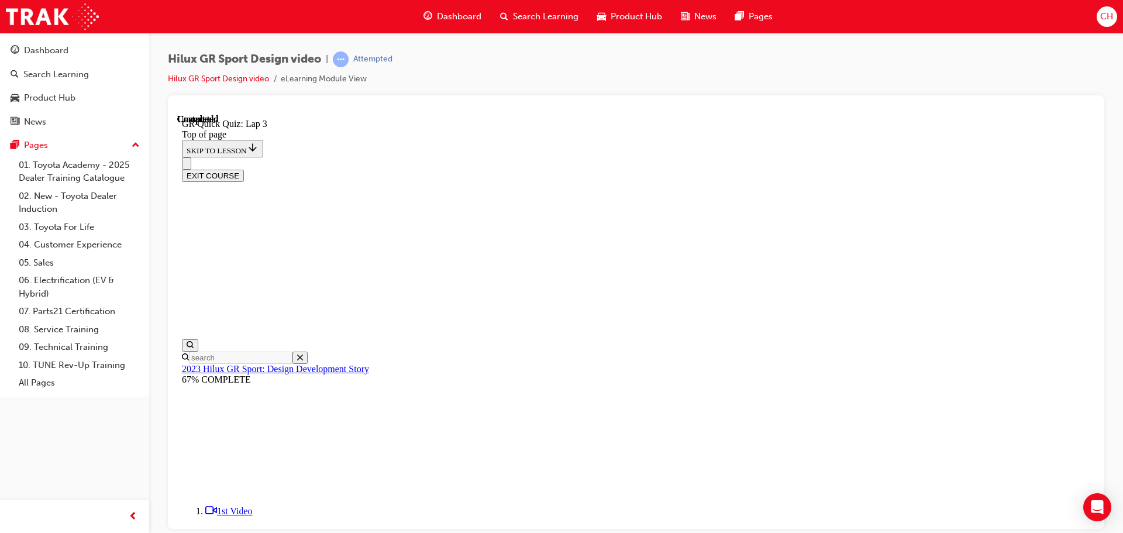
scroll to position [168, 0]
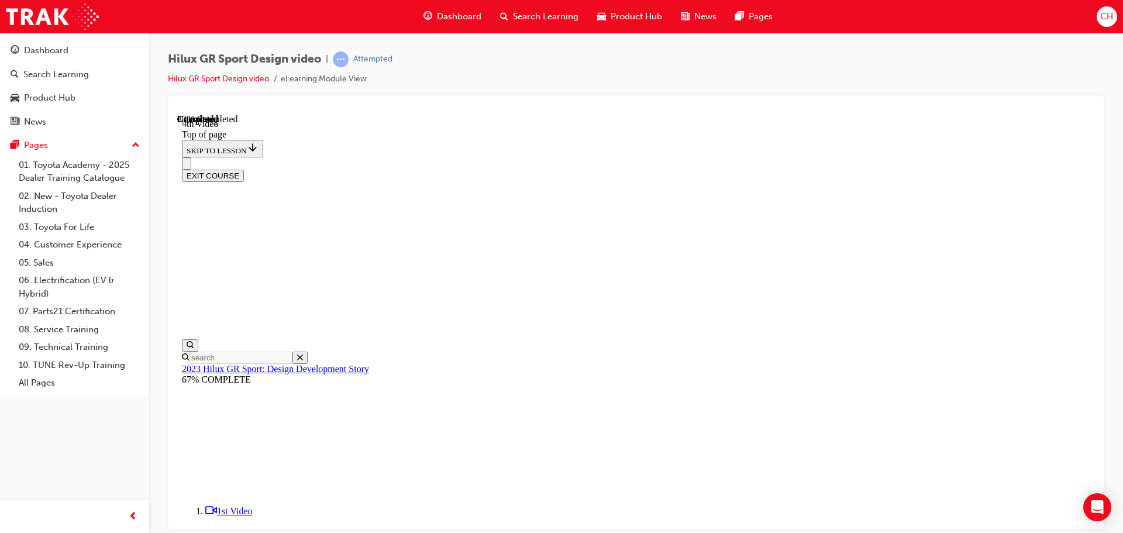
scroll to position [412, 0]
drag, startPoint x: 539, startPoint y: 381, endPoint x: 538, endPoint y: 398, distance: 17.1
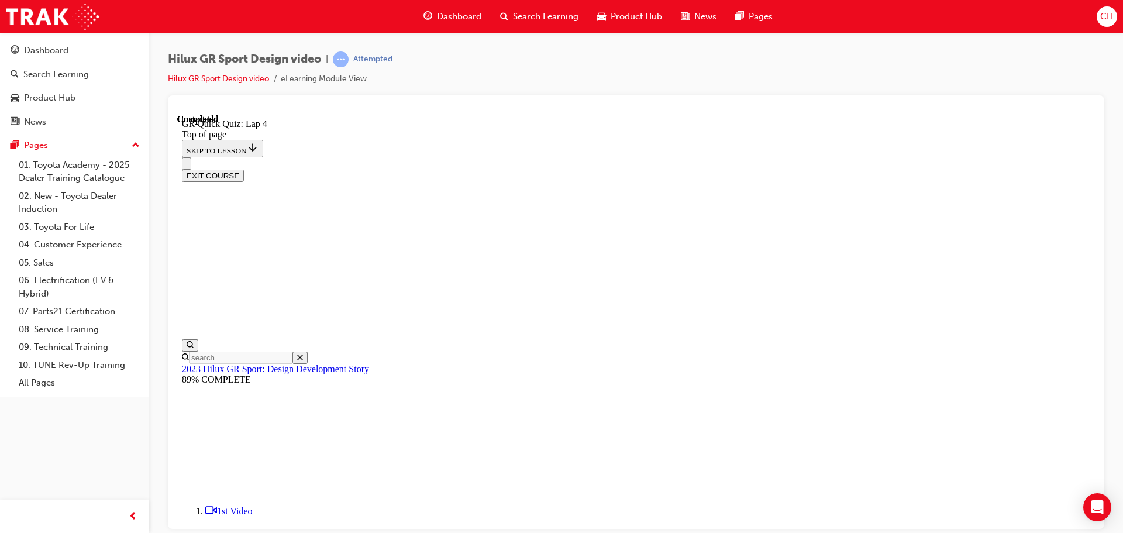
scroll to position [168, 0]
click at [244, 169] on button "EXIT COURSE" at bounding box center [213, 175] width 62 height 12
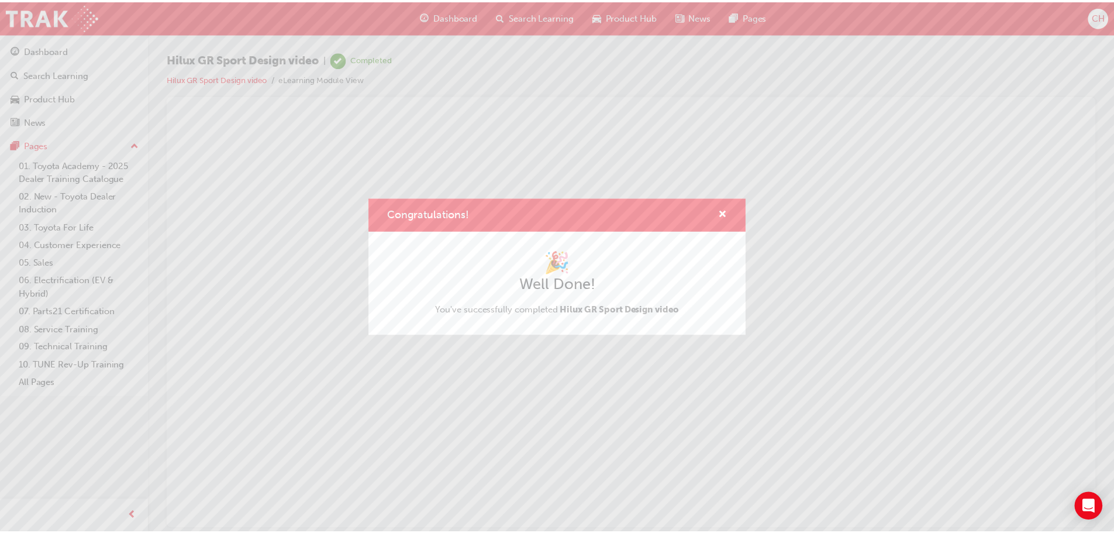
scroll to position [0, 0]
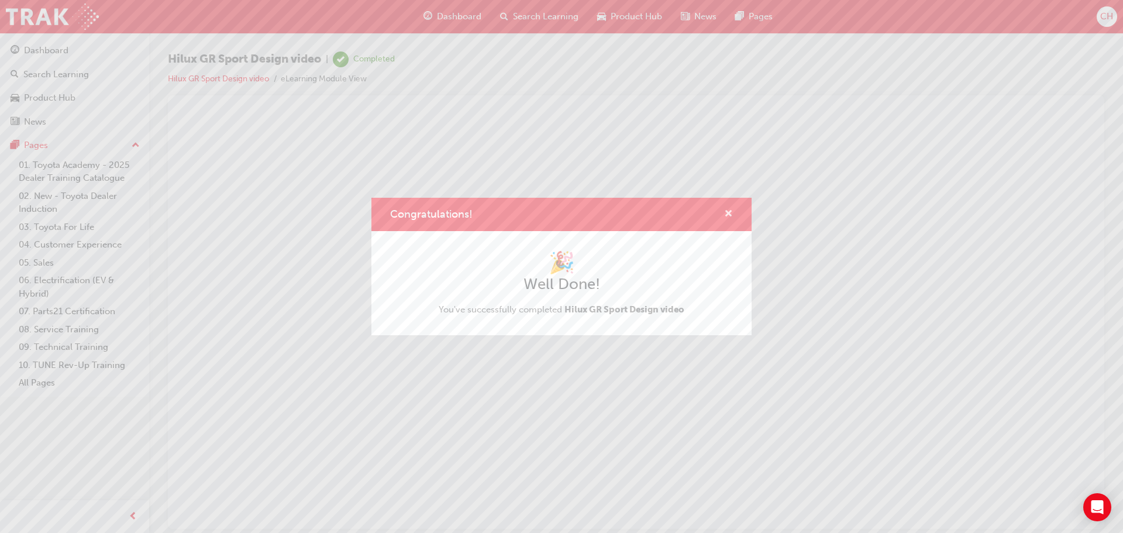
click at [728, 216] on span "cross-icon" at bounding box center [728, 214] width 9 height 11
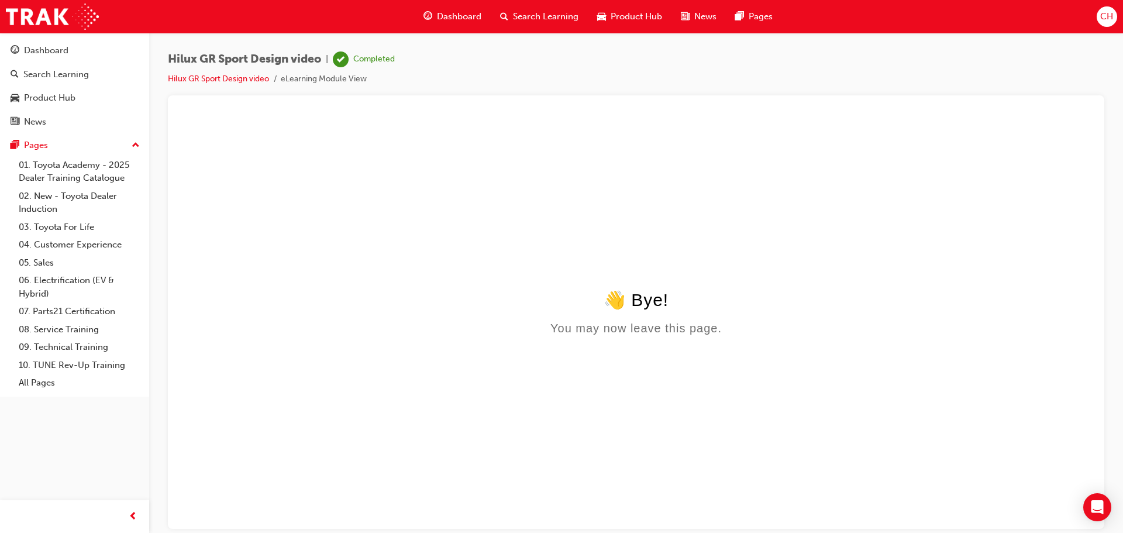
click at [639, 15] on span "Product Hub" at bounding box center [636, 16] width 51 height 13
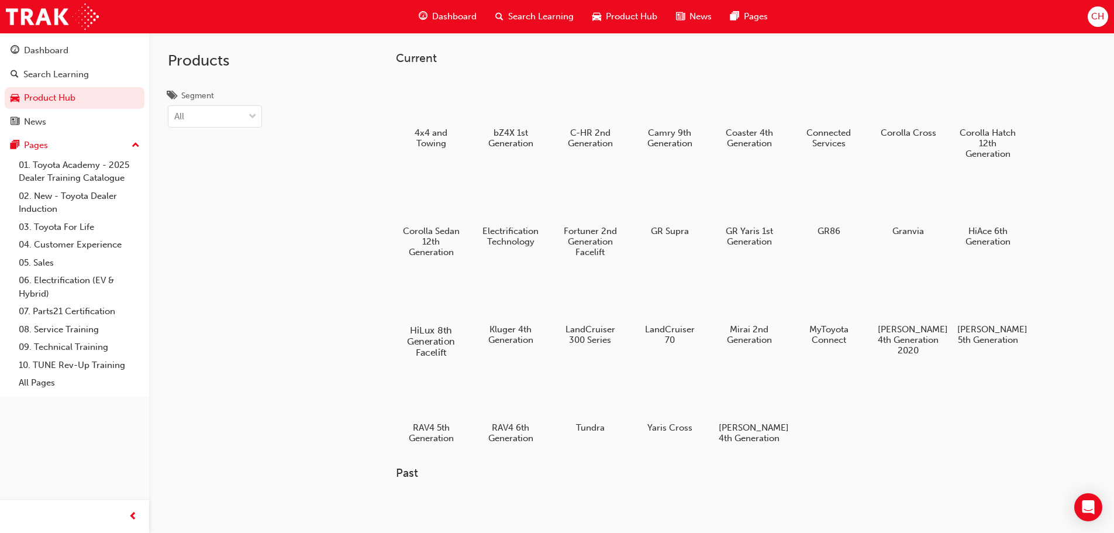
click at [432, 308] on div at bounding box center [430, 296] width 65 height 47
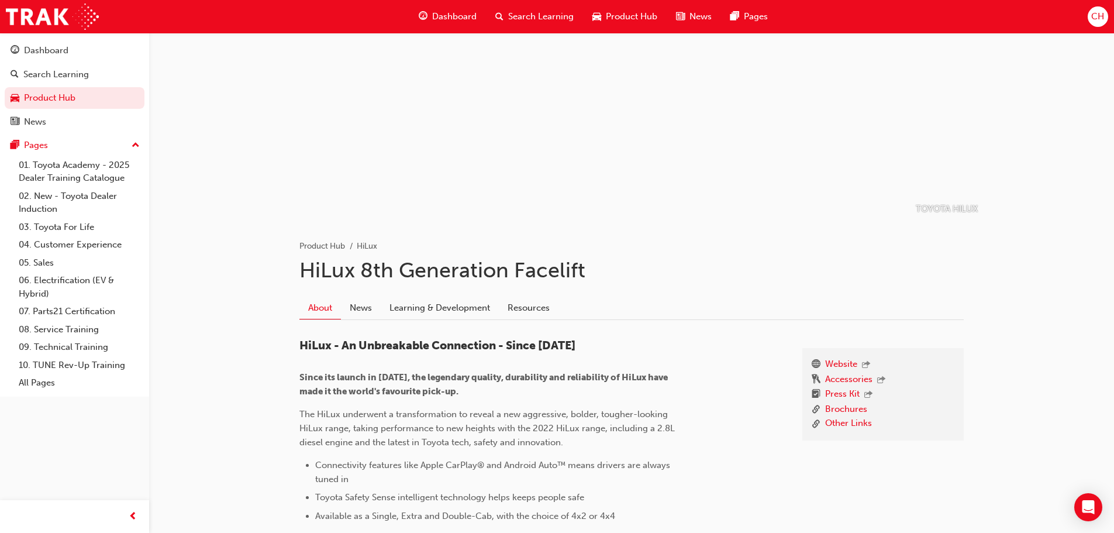
scroll to position [117, 0]
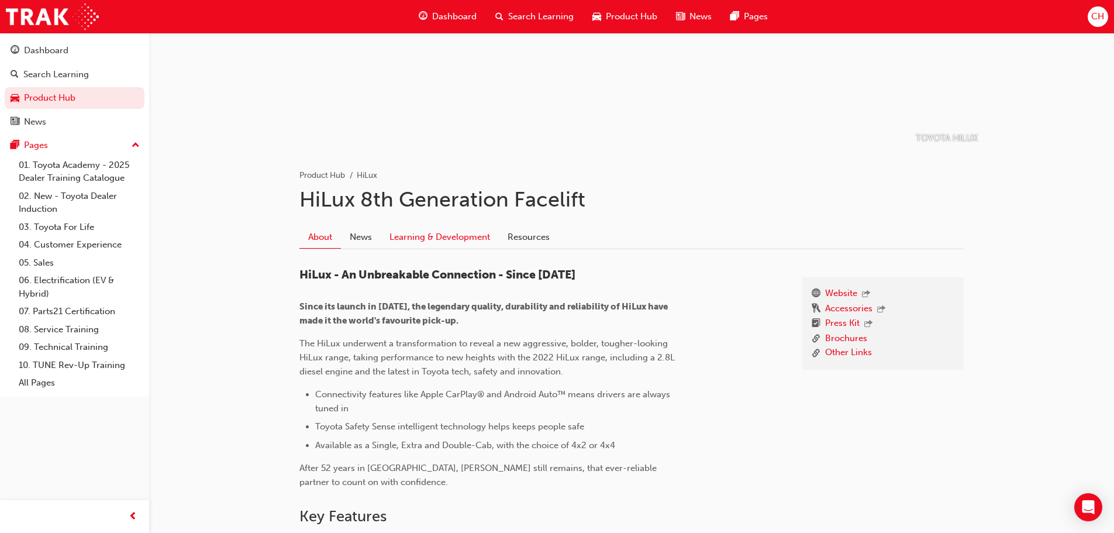
click at [419, 242] on link "Learning & Development" at bounding box center [440, 237] width 118 height 22
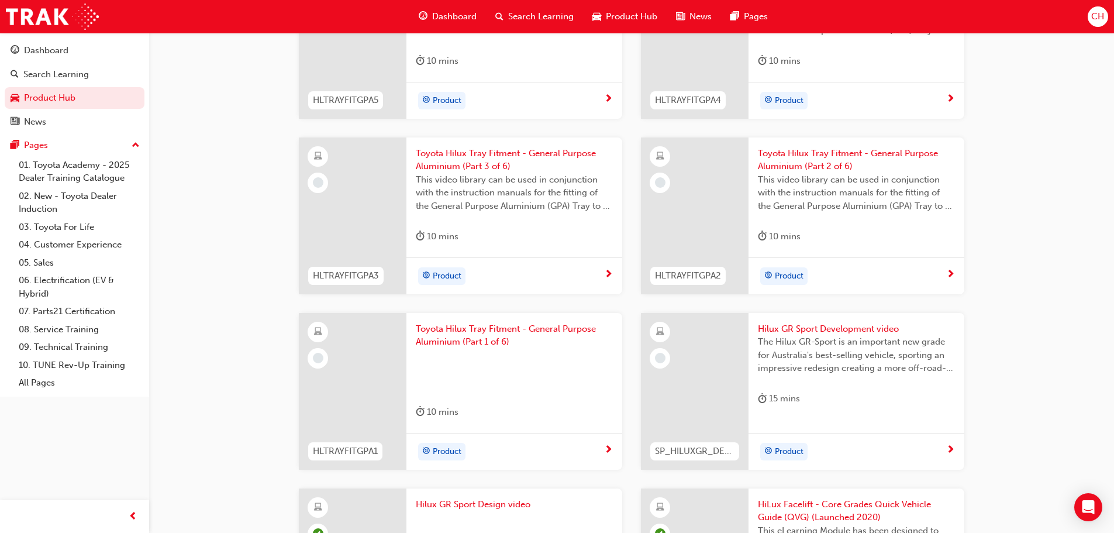
scroll to position [1111, 0]
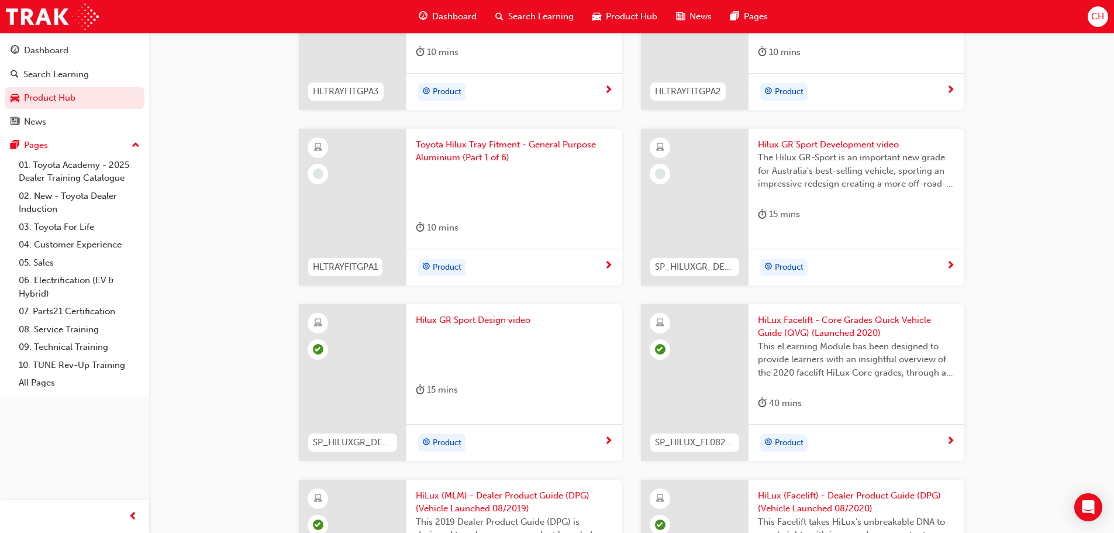
click at [949, 271] on span "next-icon" at bounding box center [950, 266] width 9 height 11
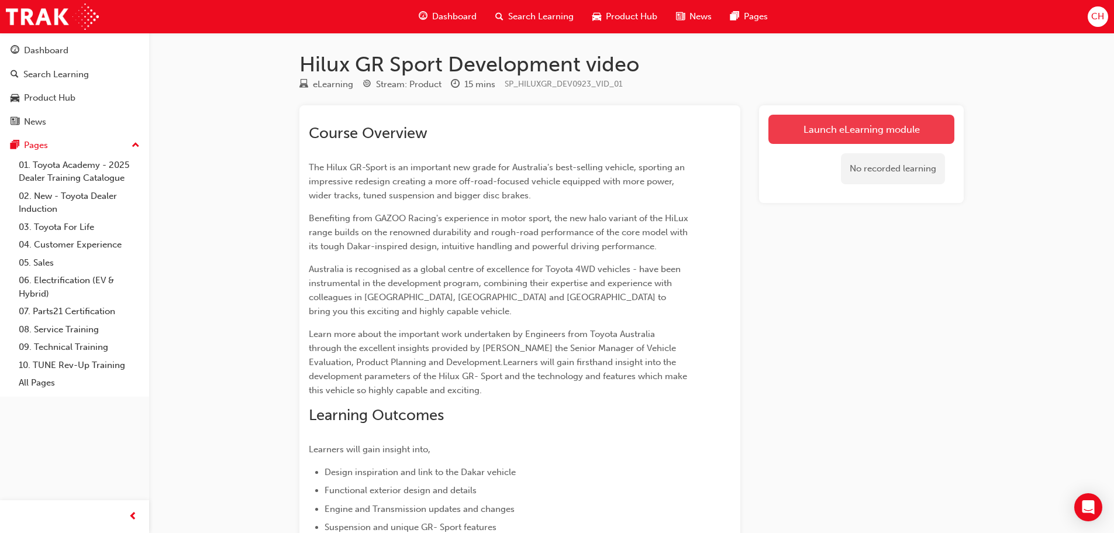
click at [912, 131] on link "Launch eLearning module" at bounding box center [862, 129] width 186 height 29
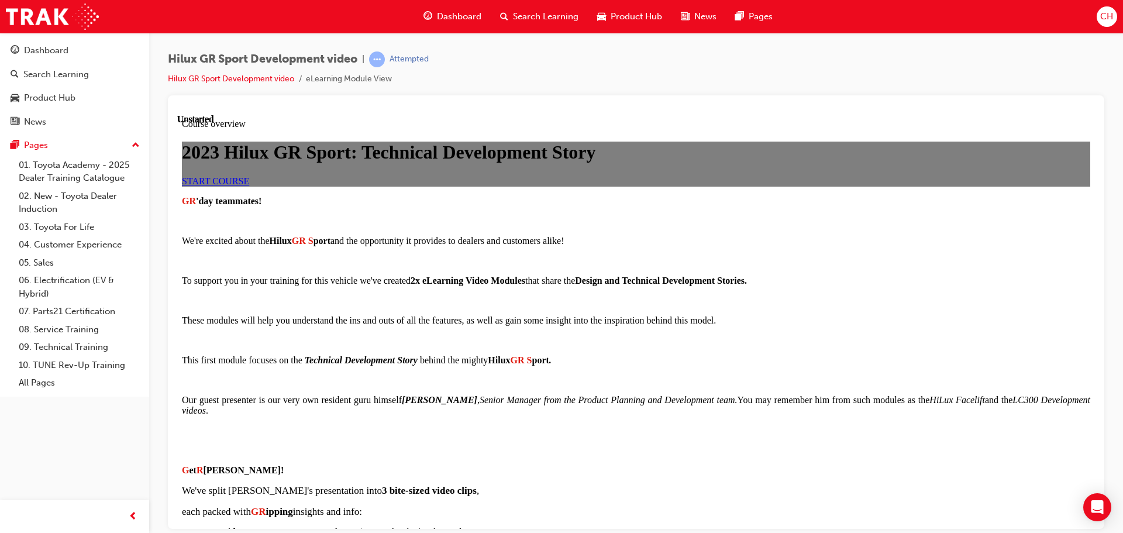
scroll to position [234, 0]
click at [249, 175] on link "START COURSE" at bounding box center [215, 180] width 67 height 10
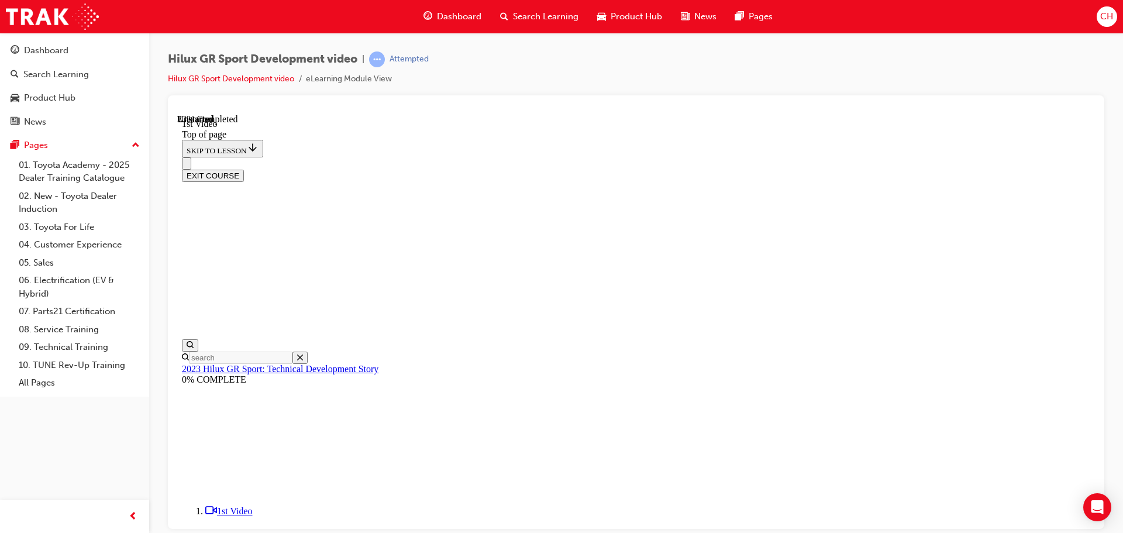
scroll to position [270, 0]
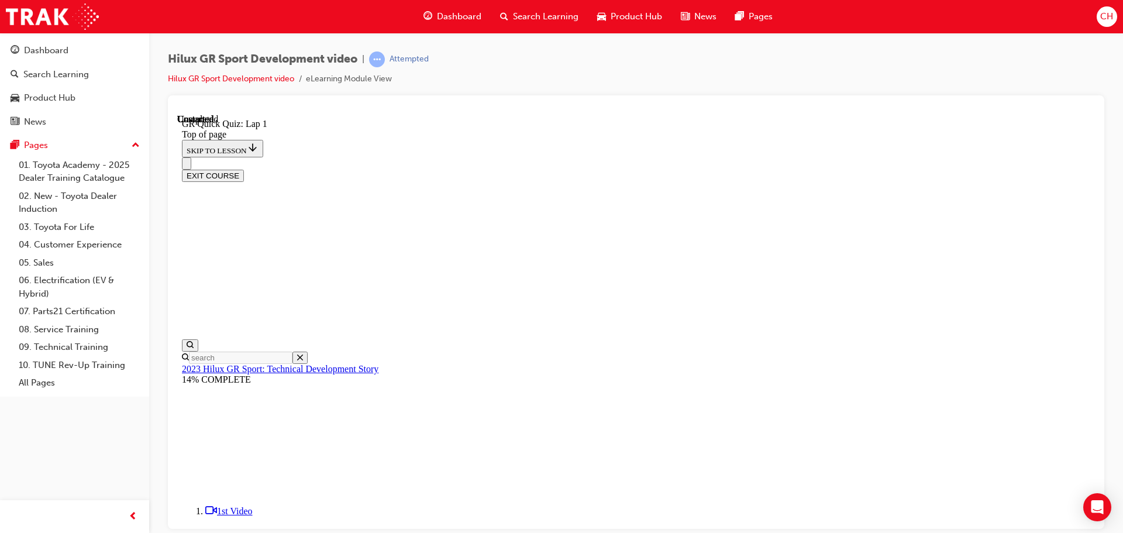
scroll to position [94, 0]
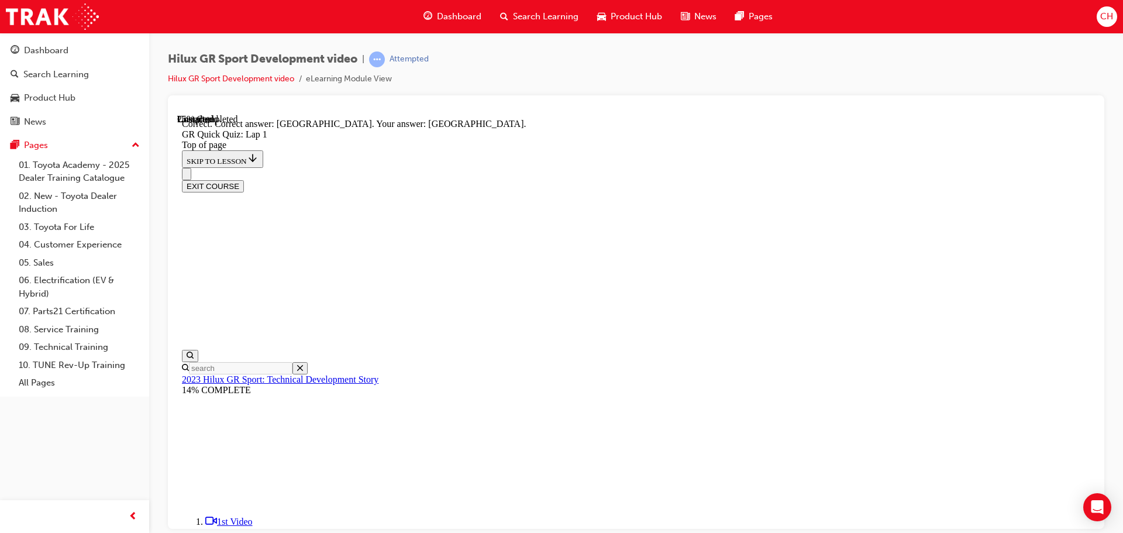
scroll to position [233, 0]
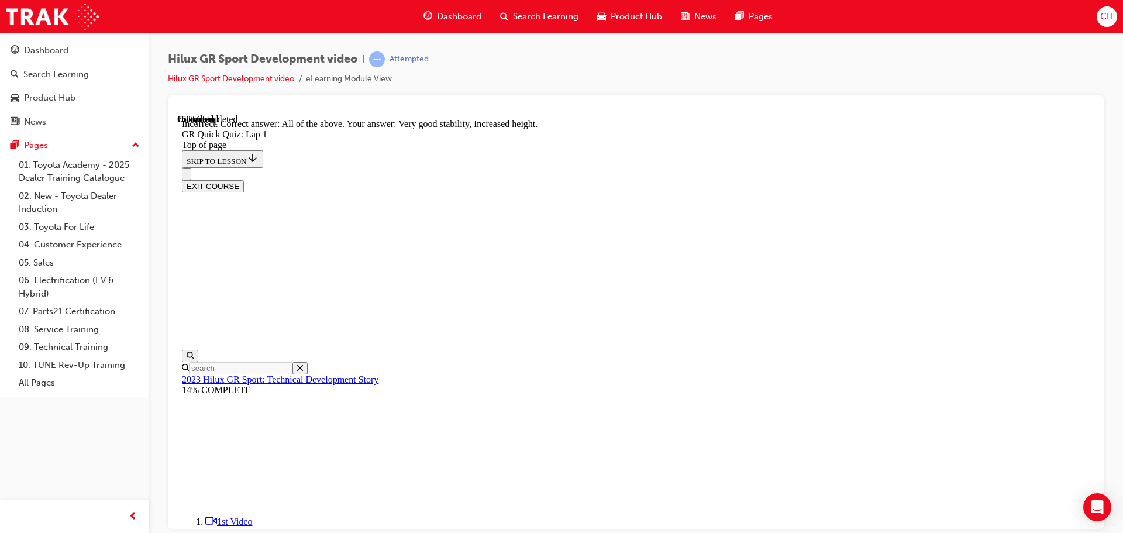
scroll to position [202, 0]
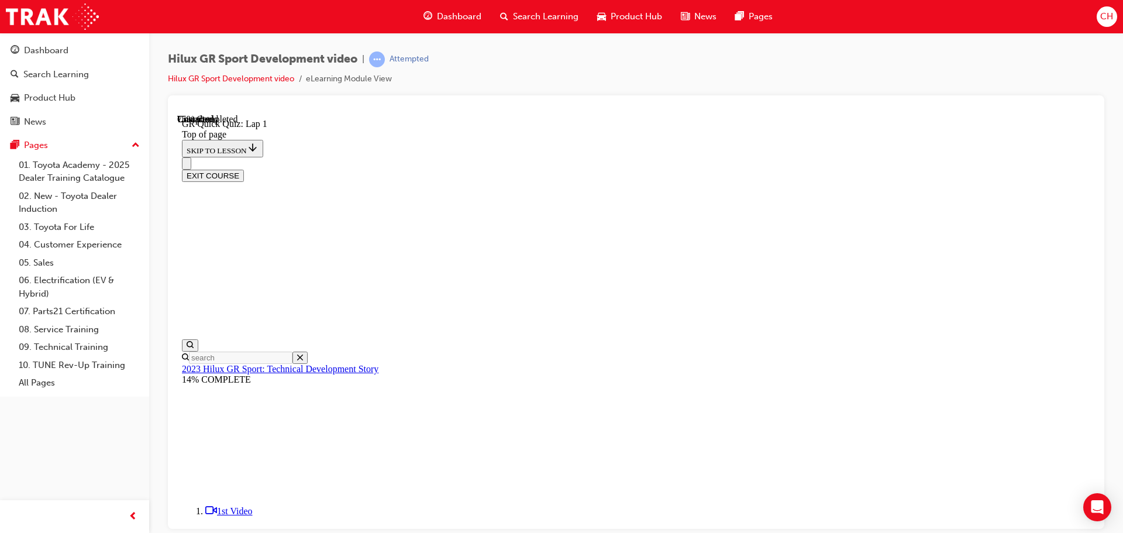
scroll to position [36, 0]
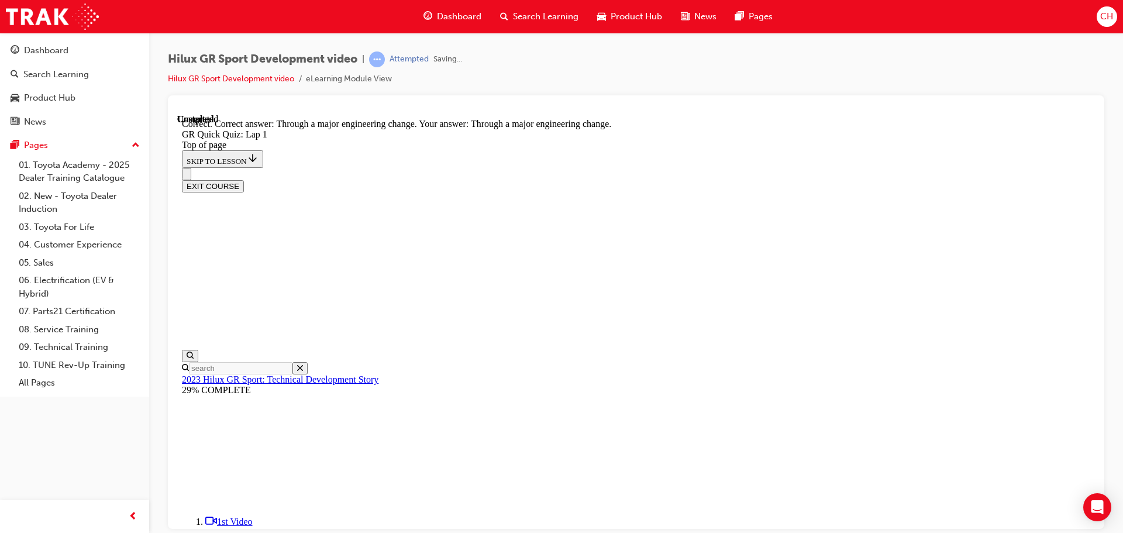
scroll to position [108, 0]
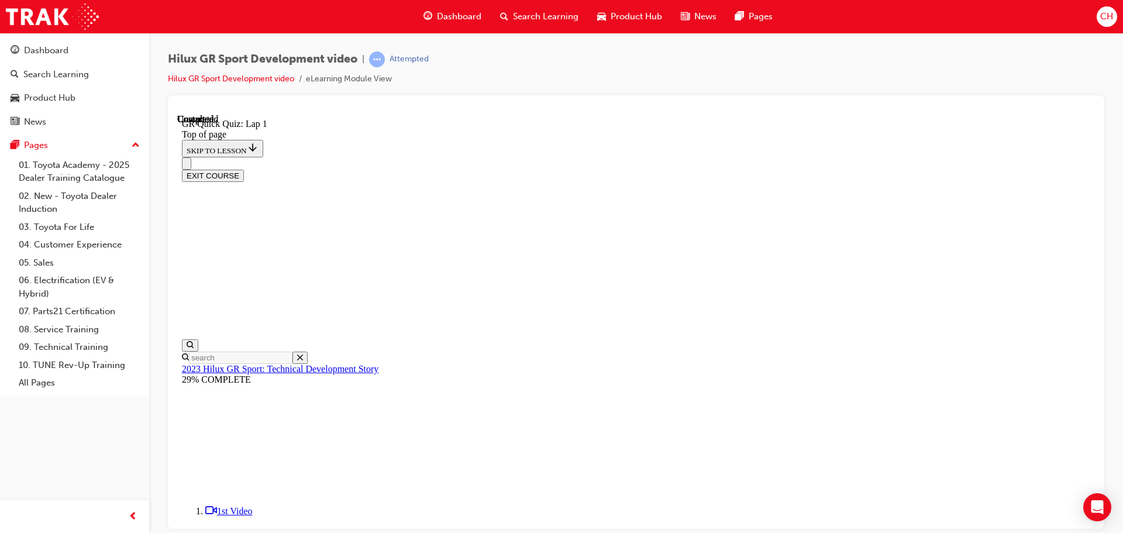
scroll to position [168, 0]
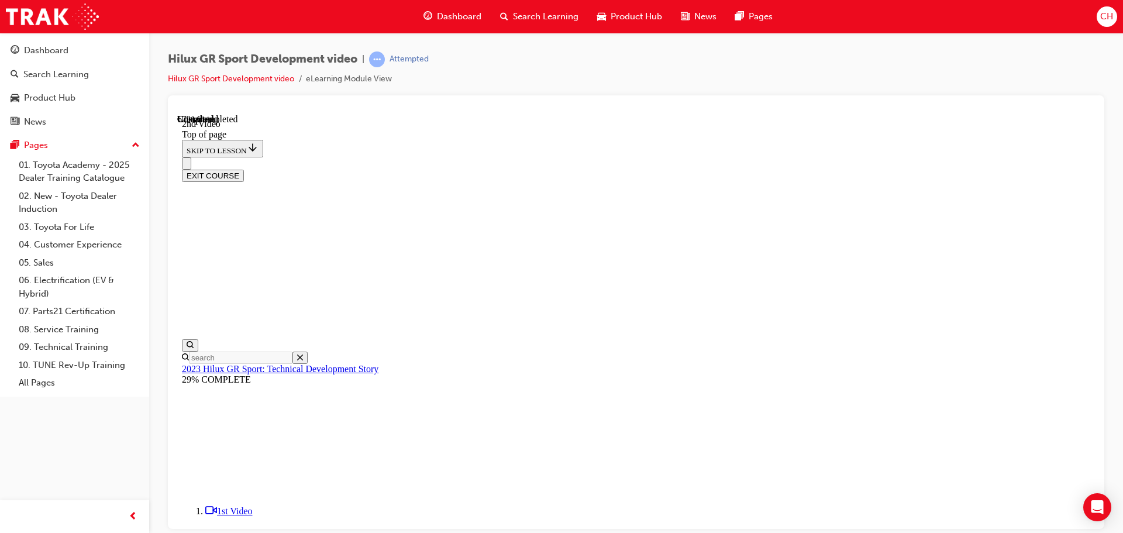
drag, startPoint x: 524, startPoint y: 166, endPoint x: 583, endPoint y: 167, distance: 58.5
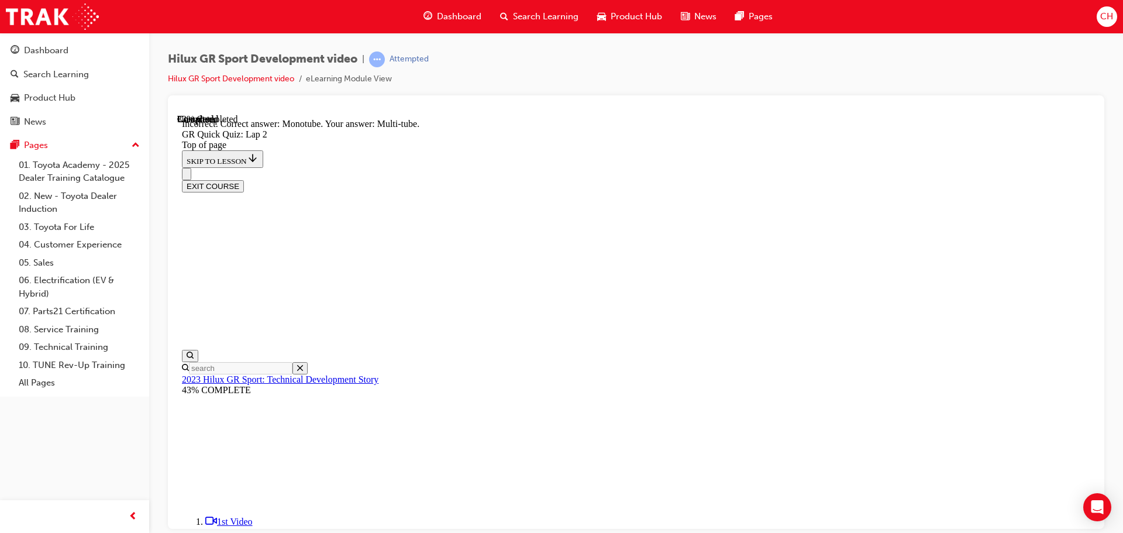
scroll to position [273, 0]
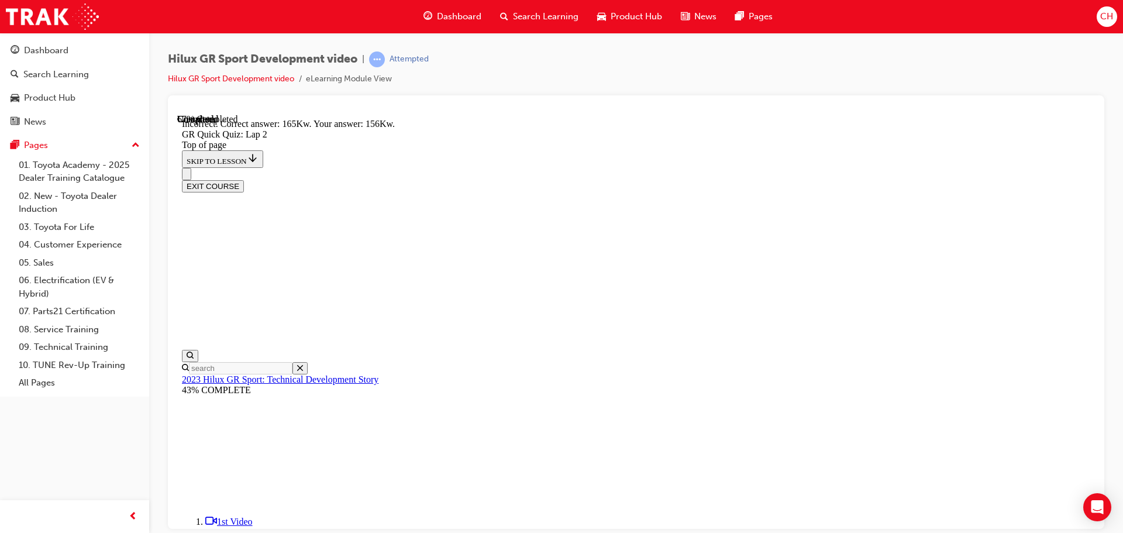
scroll to position [242, 0]
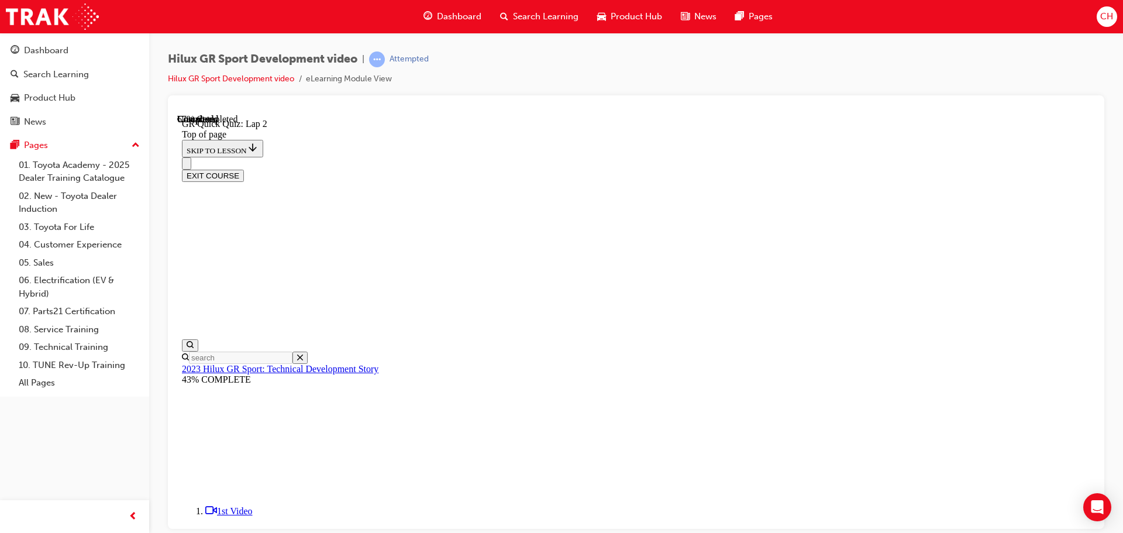
scroll to position [153, 0]
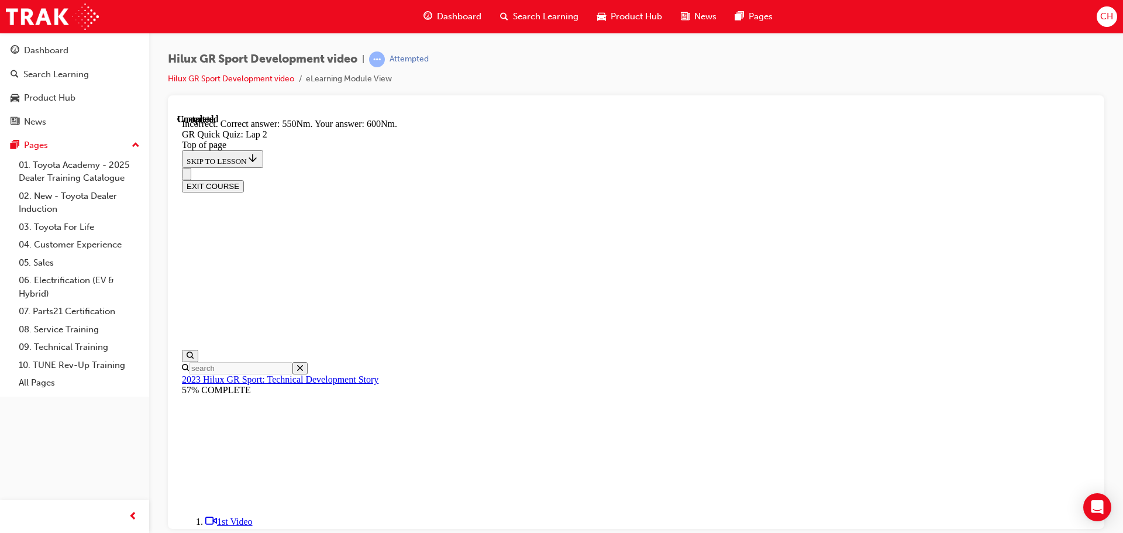
scroll to position [202, 0]
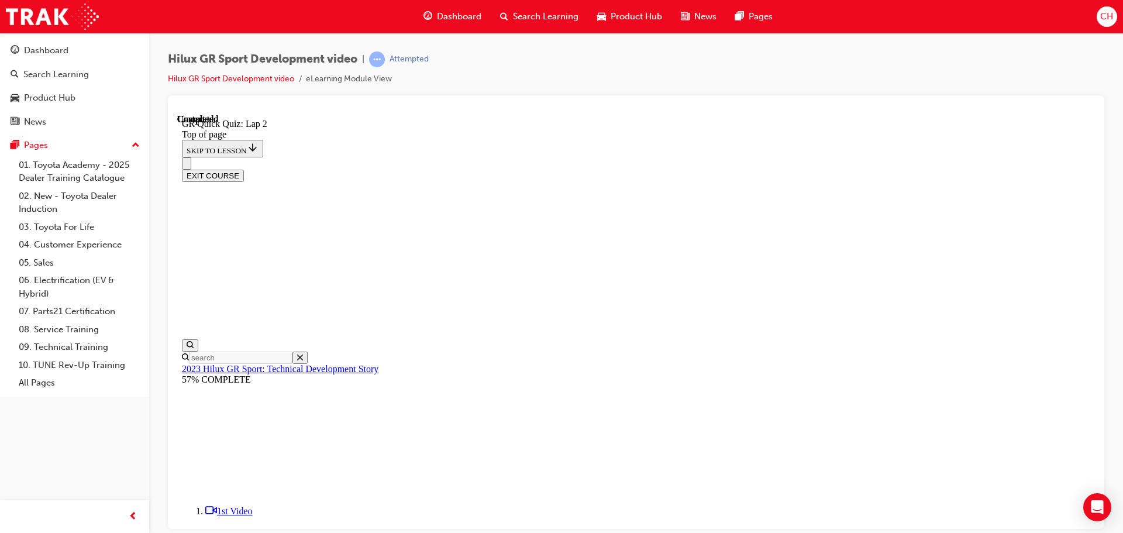
scroll to position [168, 0]
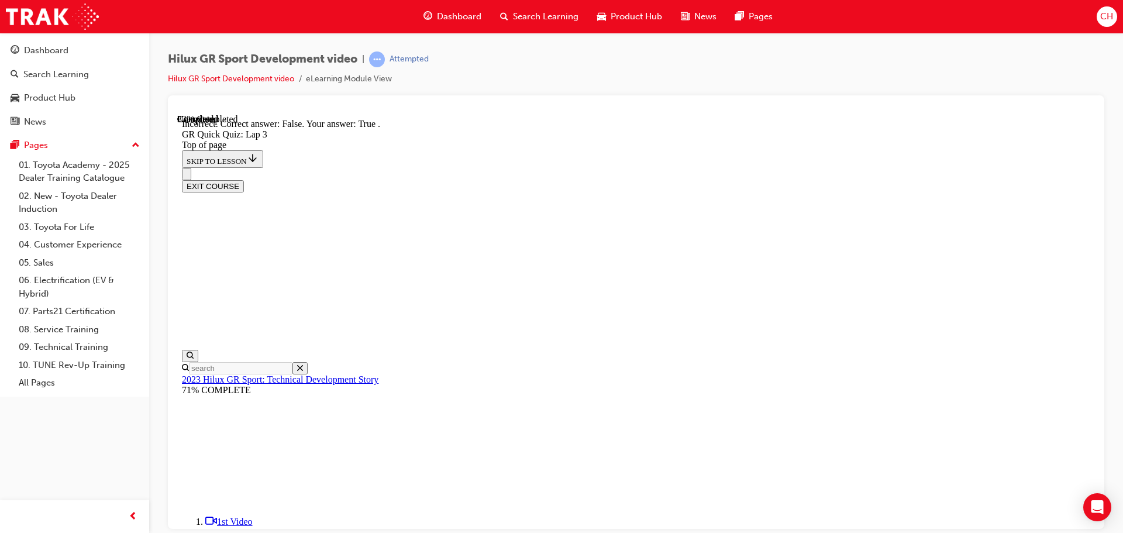
scroll to position [180, 0]
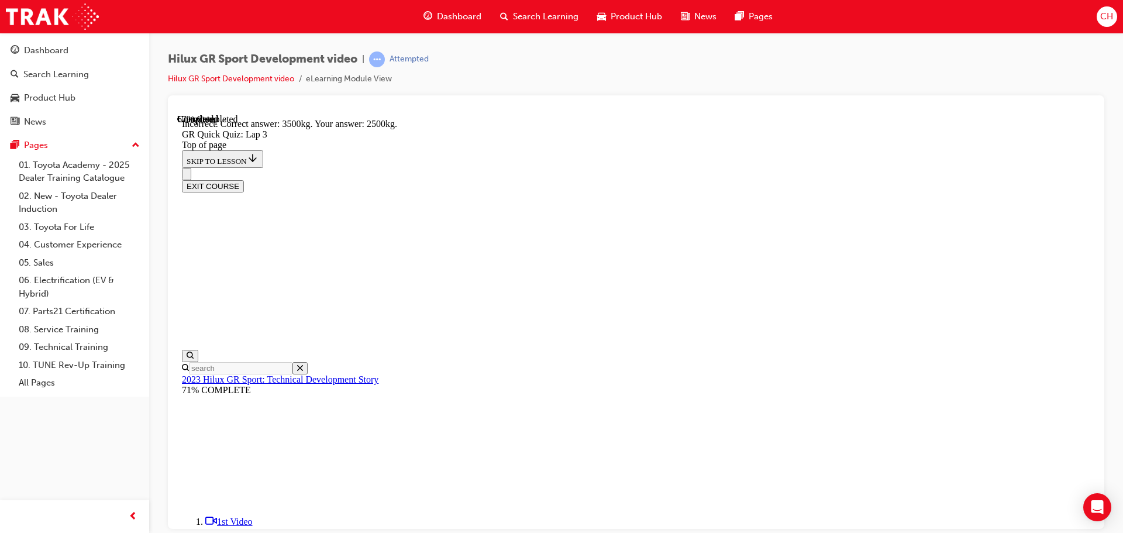
scroll to position [261, 0]
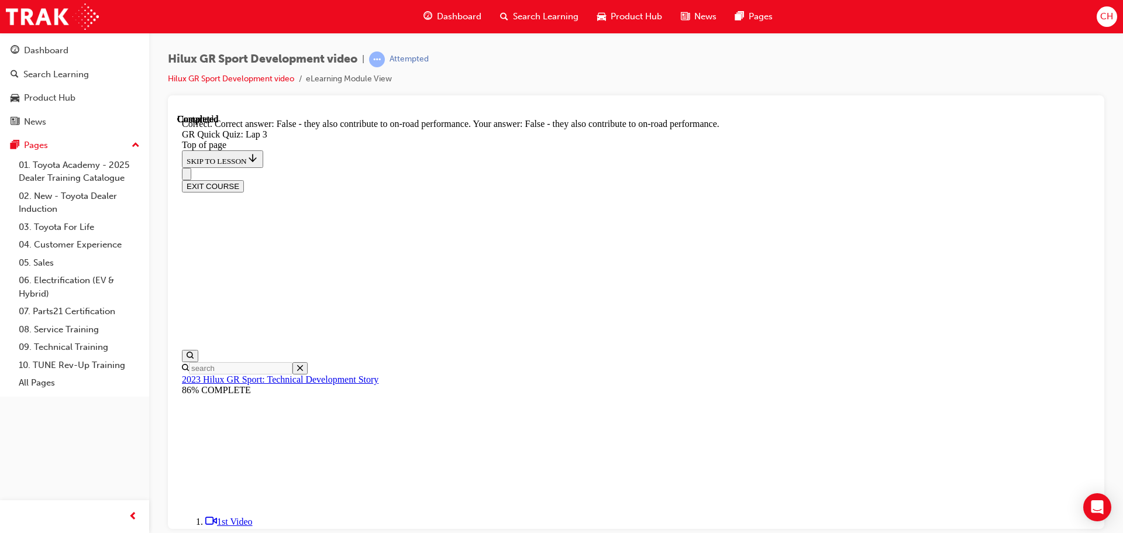
scroll to position [128, 0]
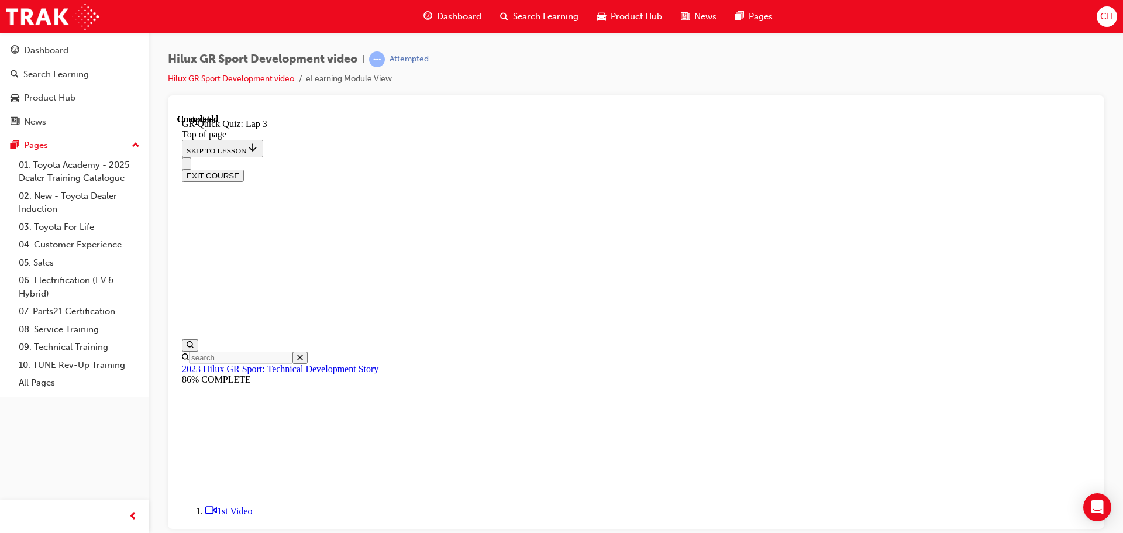
scroll to position [168, 0]
click at [244, 169] on button "EXIT COURSE" at bounding box center [213, 175] width 62 height 12
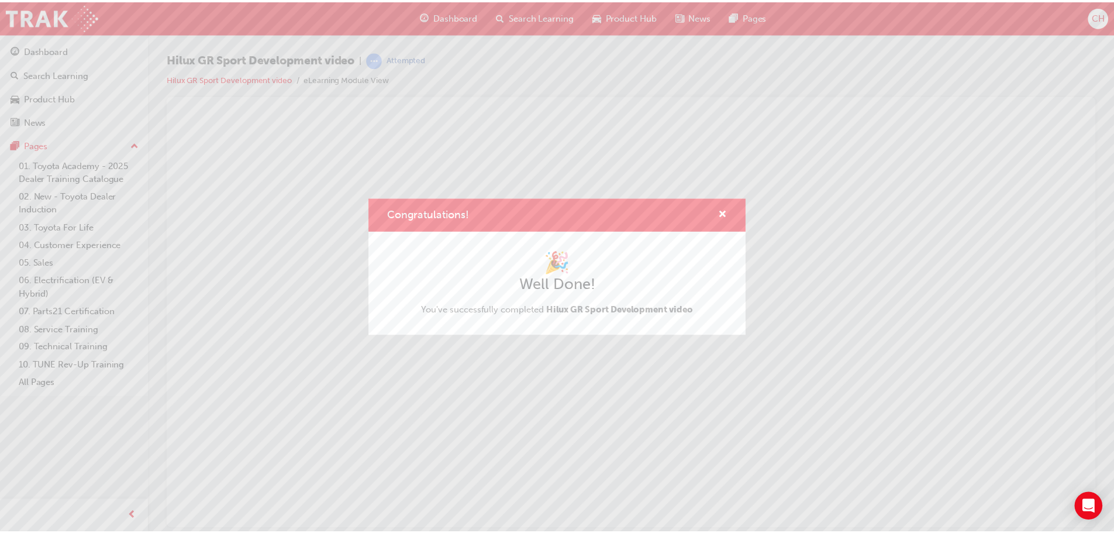
scroll to position [0, 0]
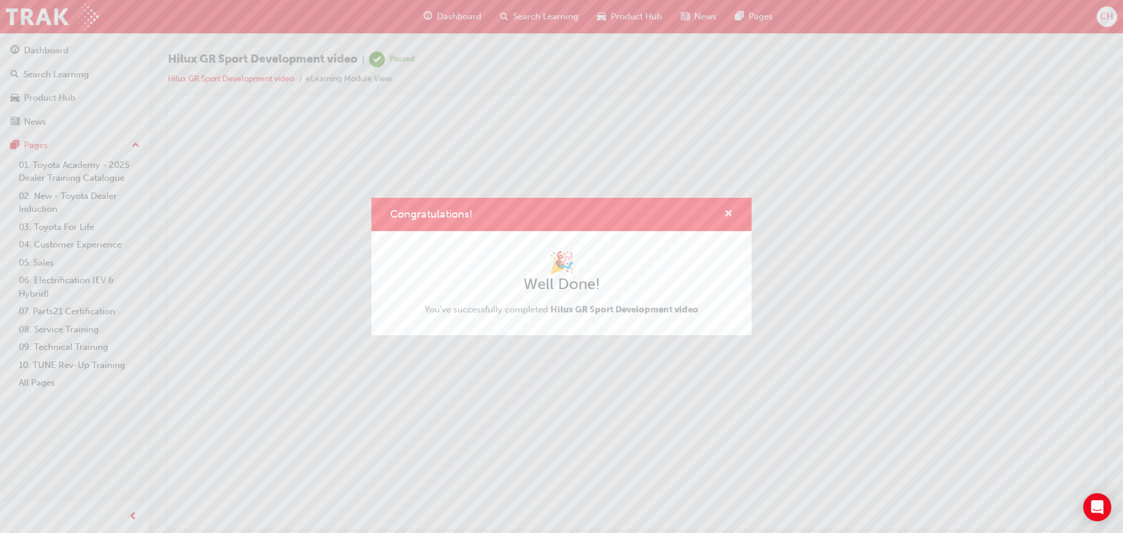
click at [731, 218] on span "cross-icon" at bounding box center [728, 214] width 9 height 11
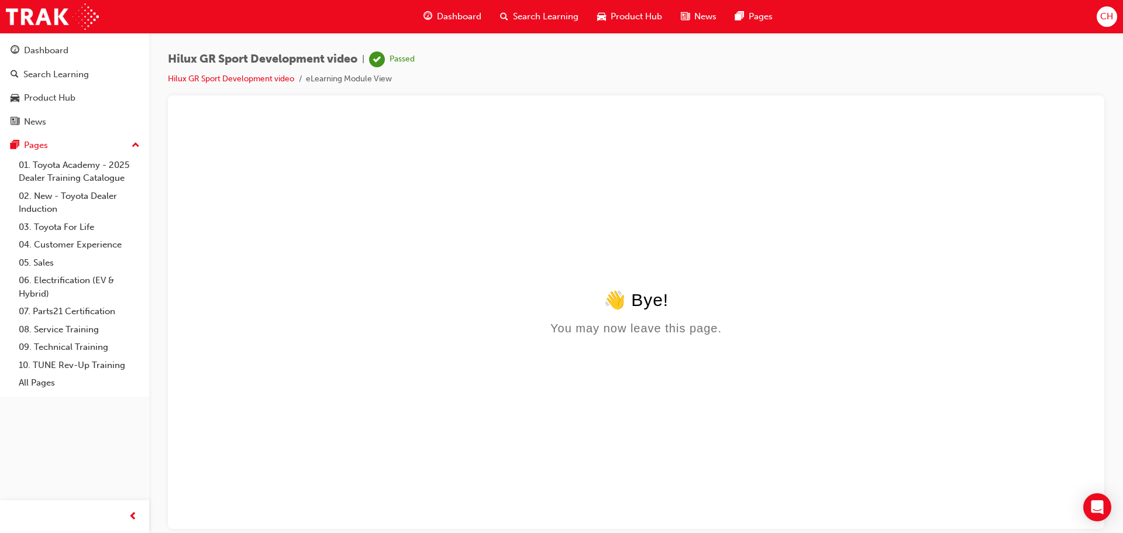
click at [620, 19] on span "Product Hub" at bounding box center [636, 16] width 51 height 13
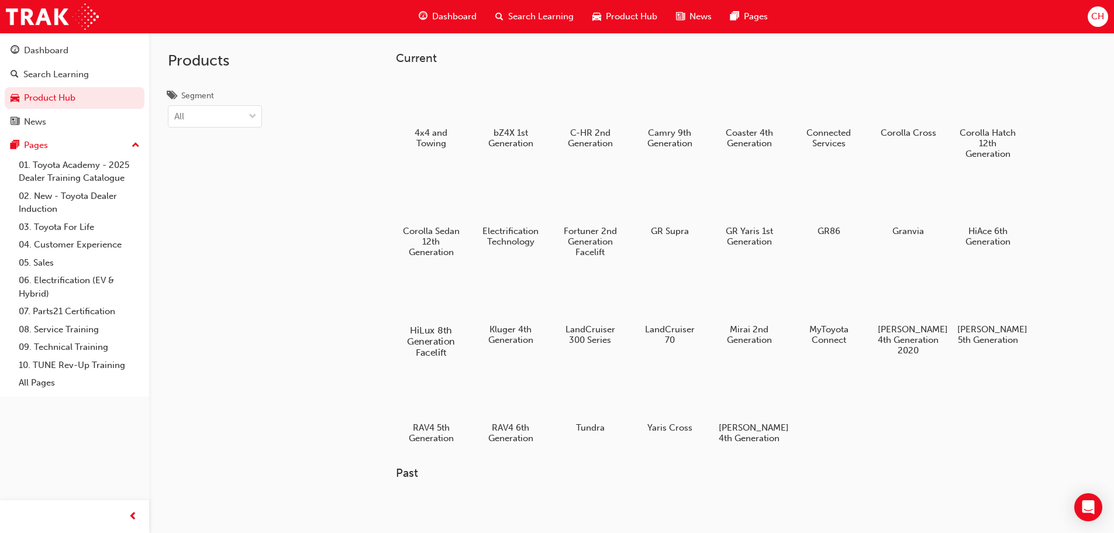
click at [428, 326] on h5 "HiLux 8th Generation Facelift" at bounding box center [430, 341] width 65 height 33
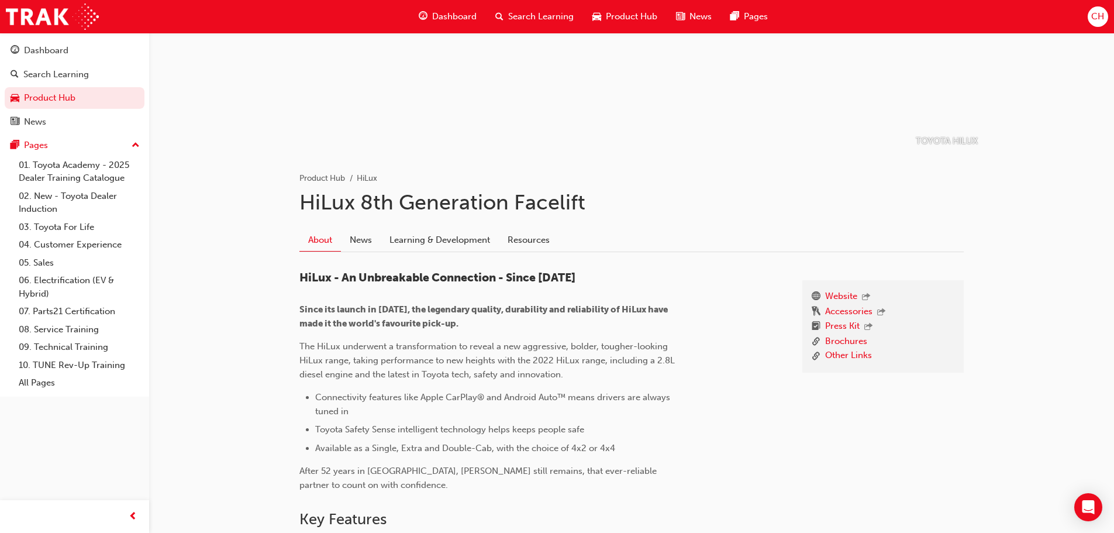
scroll to position [117, 0]
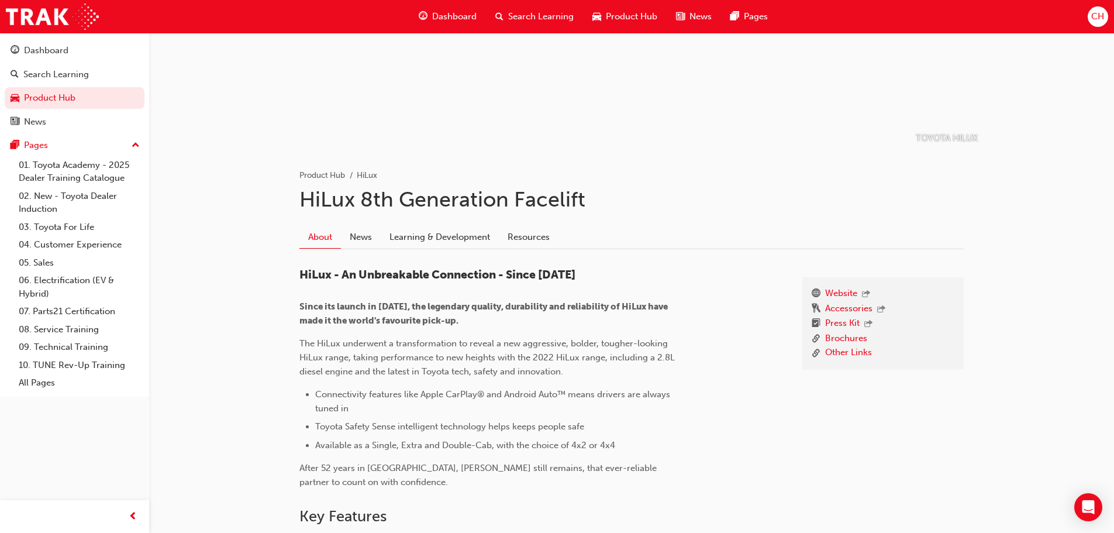
click at [418, 221] on div "About News Learning & Development Resources" at bounding box center [632, 233] width 665 height 33
click at [430, 232] on link "Learning & Development" at bounding box center [440, 237] width 118 height 22
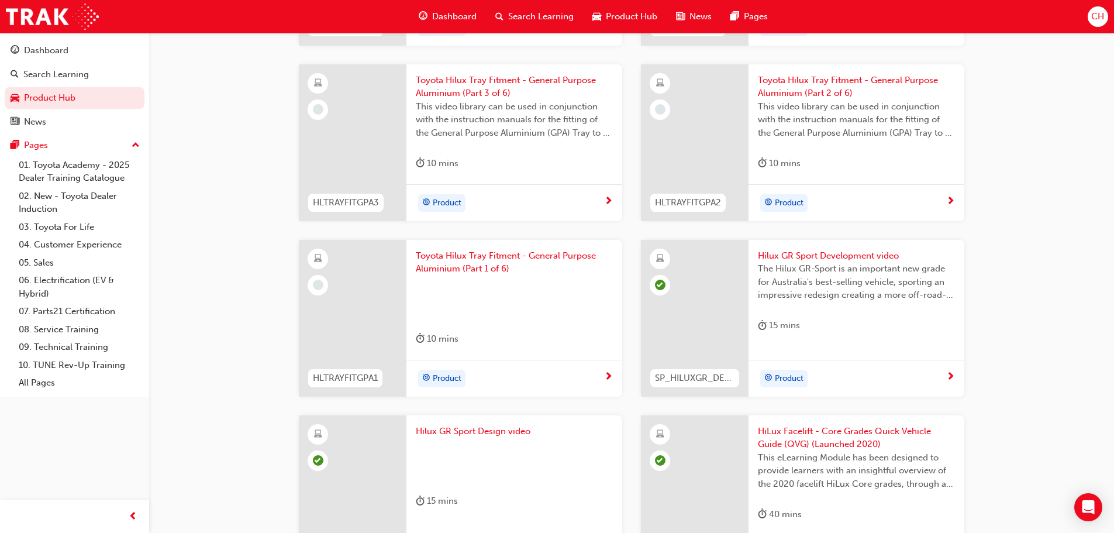
scroll to position [936, 0]
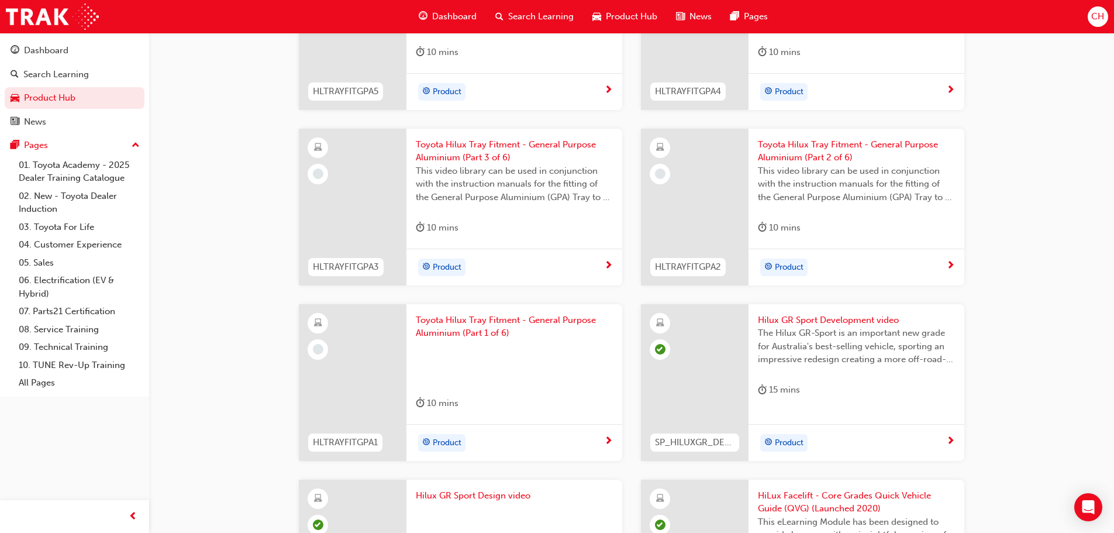
click at [602, 440] on div "Product" at bounding box center [510, 443] width 188 height 18
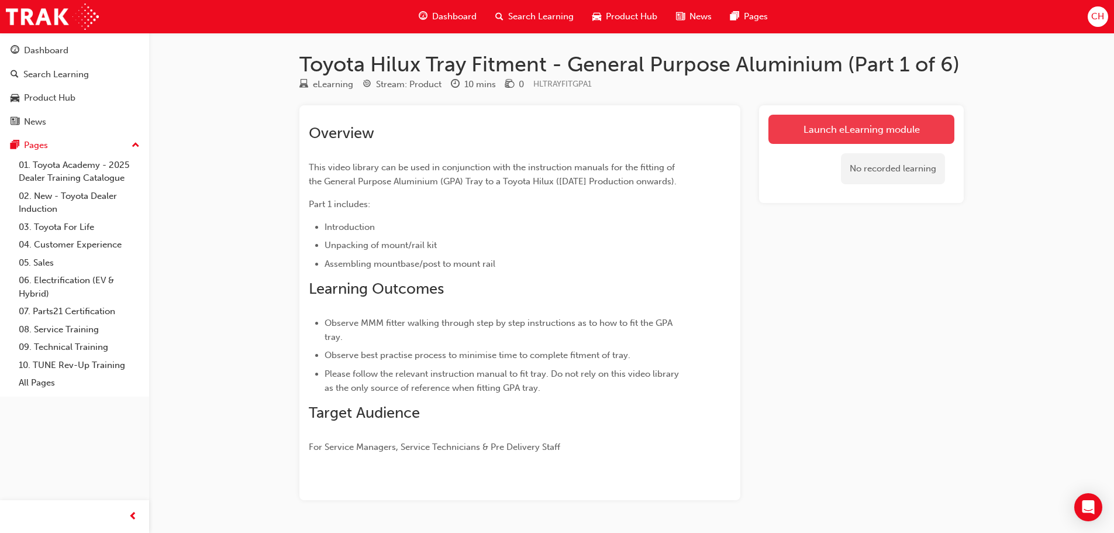
click at [830, 128] on link "Launch eLearning module" at bounding box center [862, 129] width 186 height 29
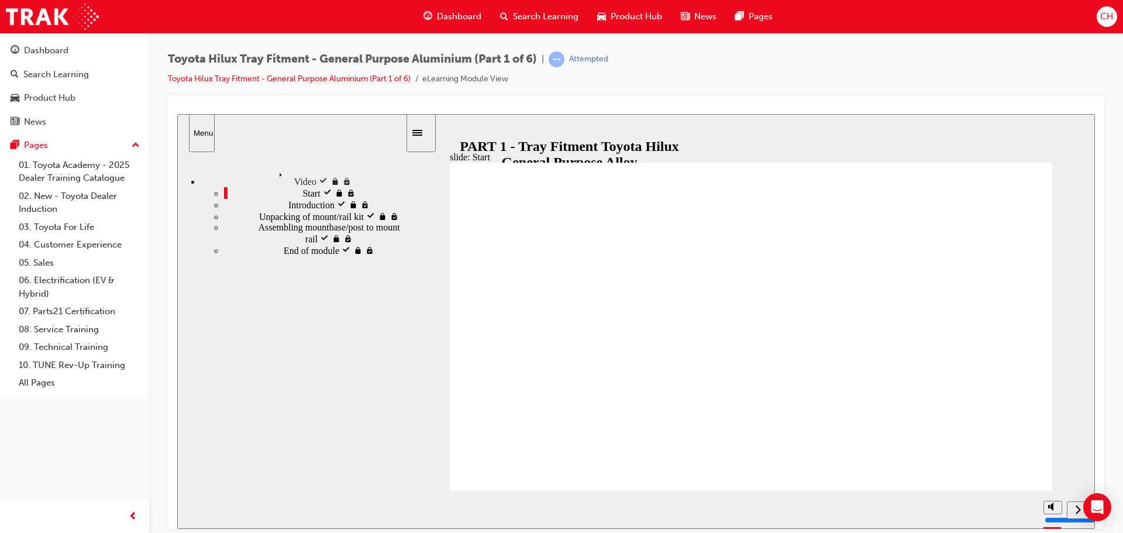
type input "148000"
click at [1074, 513] on div "next" at bounding box center [1078, 510] width 13 height 12
click at [595, 18] on div "Product Hub" at bounding box center [630, 17] width 84 height 24
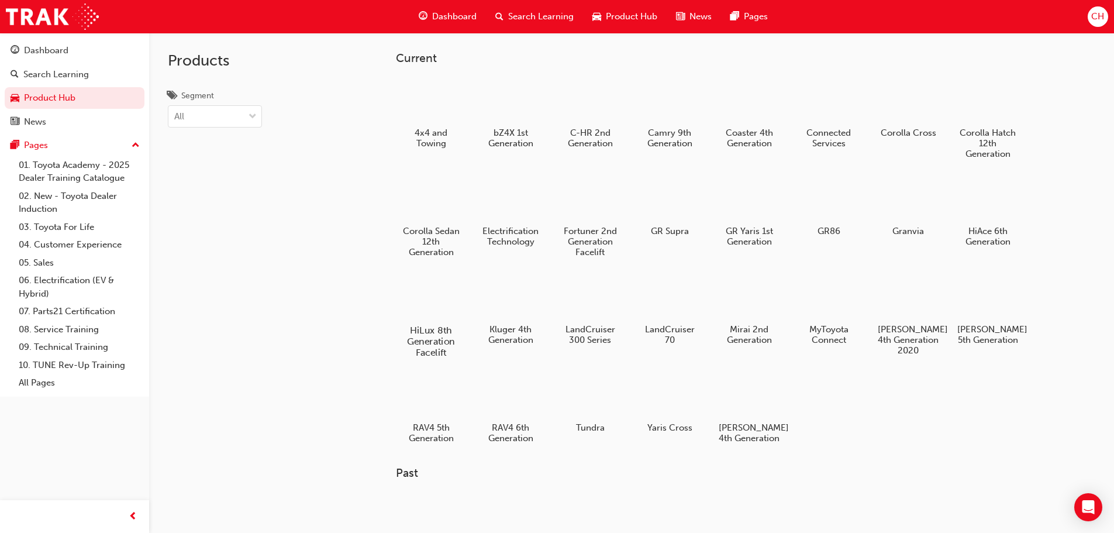
click at [436, 287] on div at bounding box center [430, 296] width 65 height 47
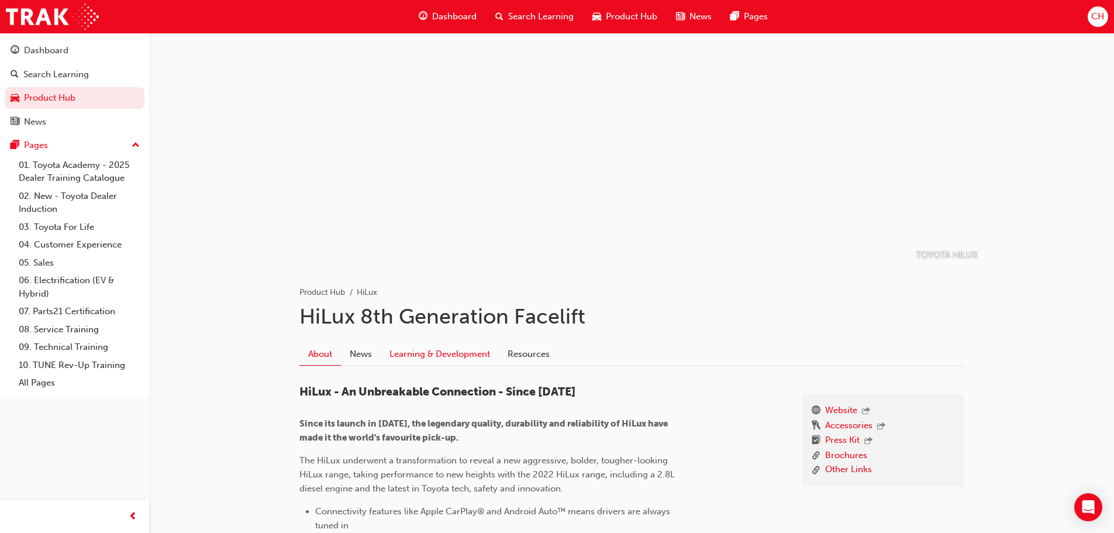
click at [476, 343] on link "Learning & Development" at bounding box center [440, 354] width 118 height 22
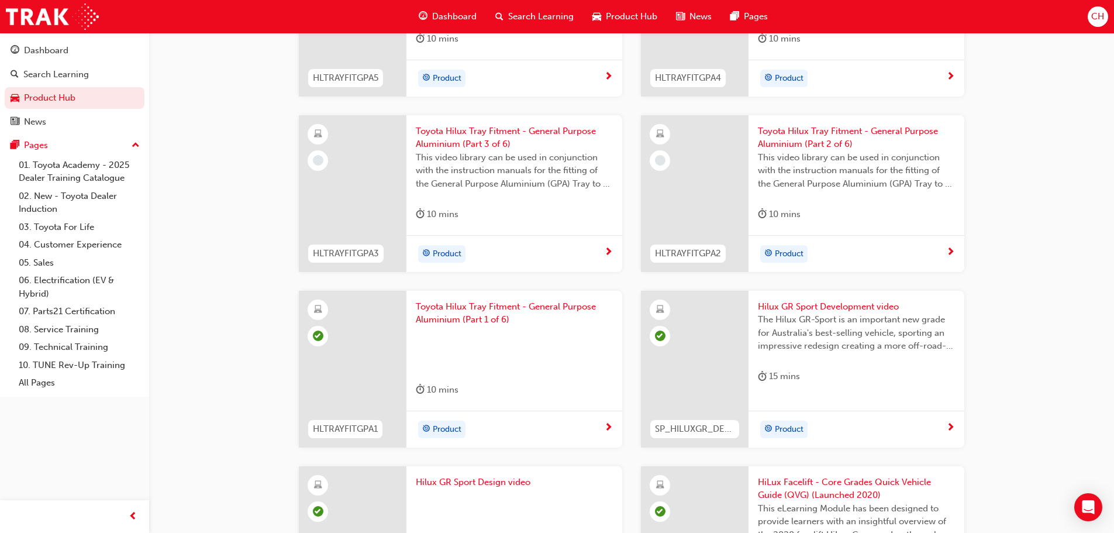
scroll to position [936, 0]
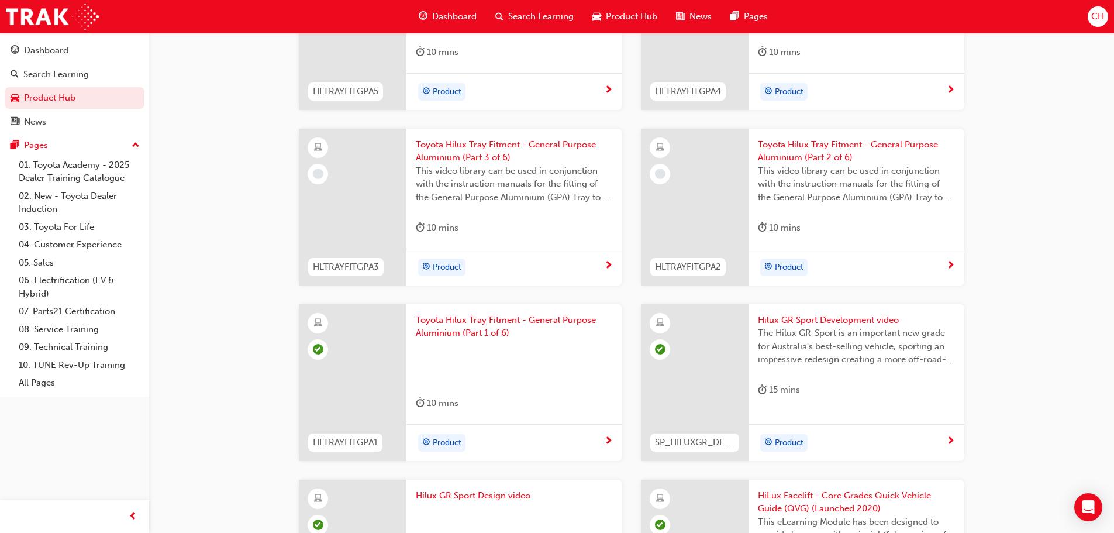
click at [952, 267] on span "next-icon" at bounding box center [950, 266] width 9 height 11
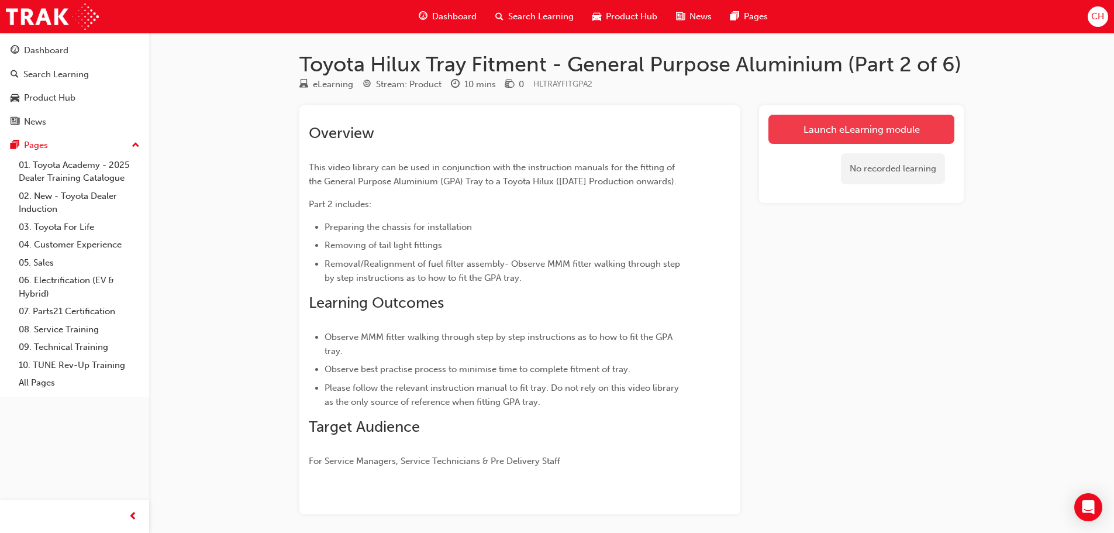
click at [913, 129] on link "Launch eLearning module" at bounding box center [862, 129] width 186 height 29
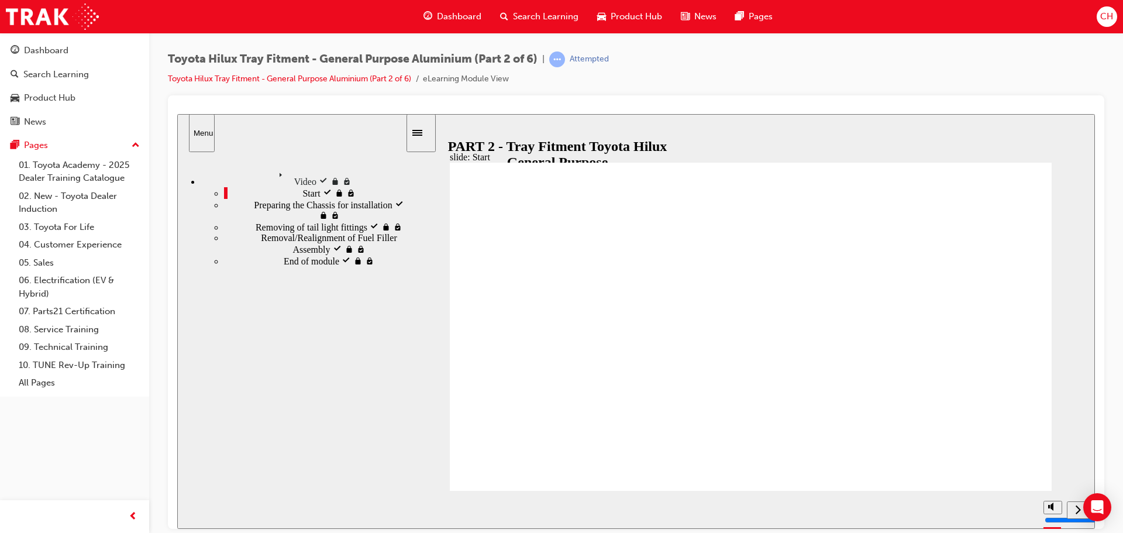
click at [1078, 511] on icon "next" at bounding box center [1079, 509] width 6 height 11
click at [1073, 512] on div "next" at bounding box center [1078, 510] width 13 height 12
type input "500"
click at [1073, 512] on div "next" at bounding box center [1078, 510] width 13 height 12
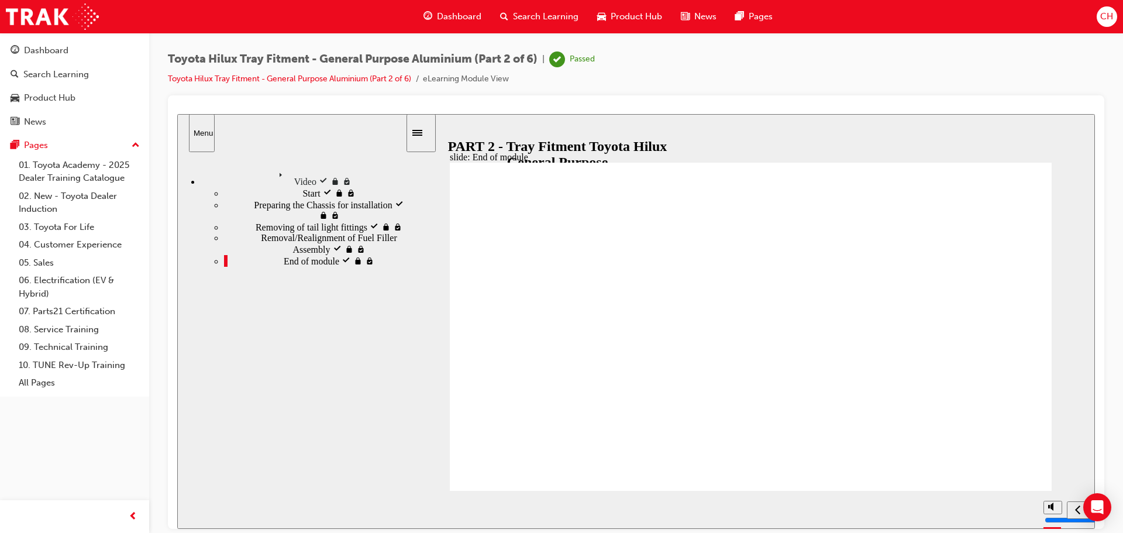
click at [611, 14] on span "Product Hub" at bounding box center [636, 16] width 51 height 13
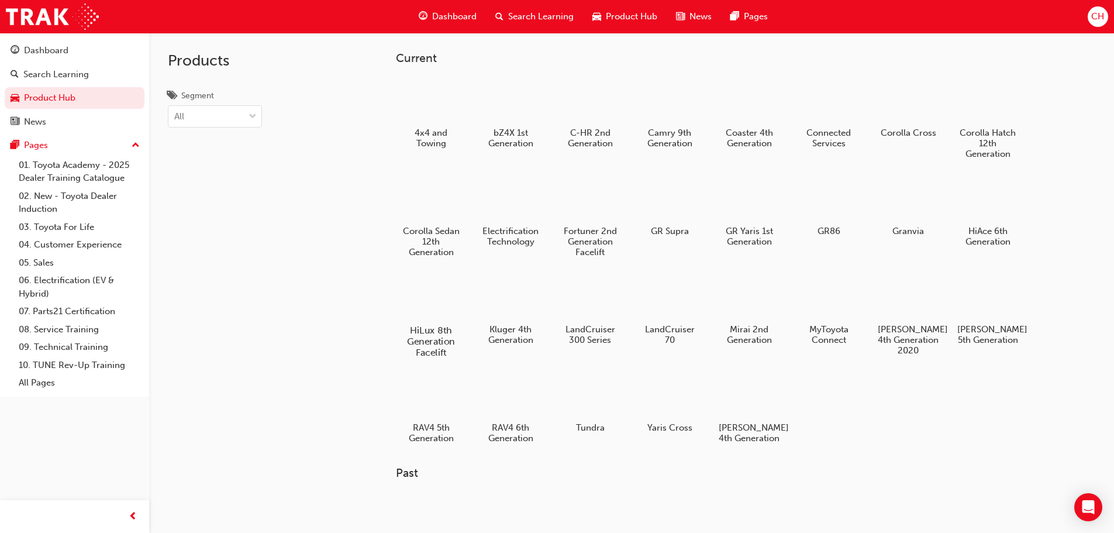
click at [419, 299] on div at bounding box center [430, 296] width 65 height 47
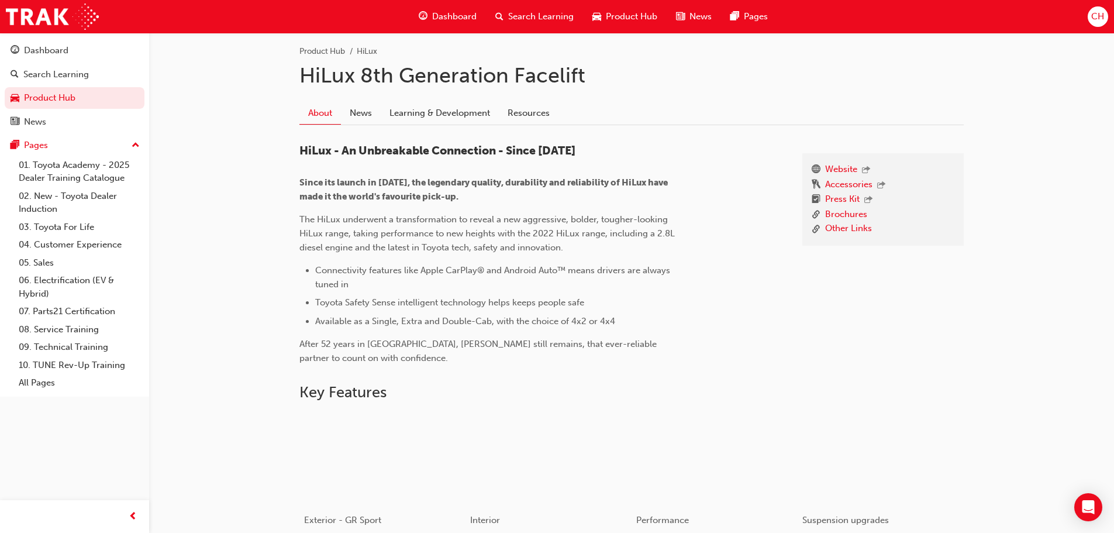
scroll to position [170, 0]
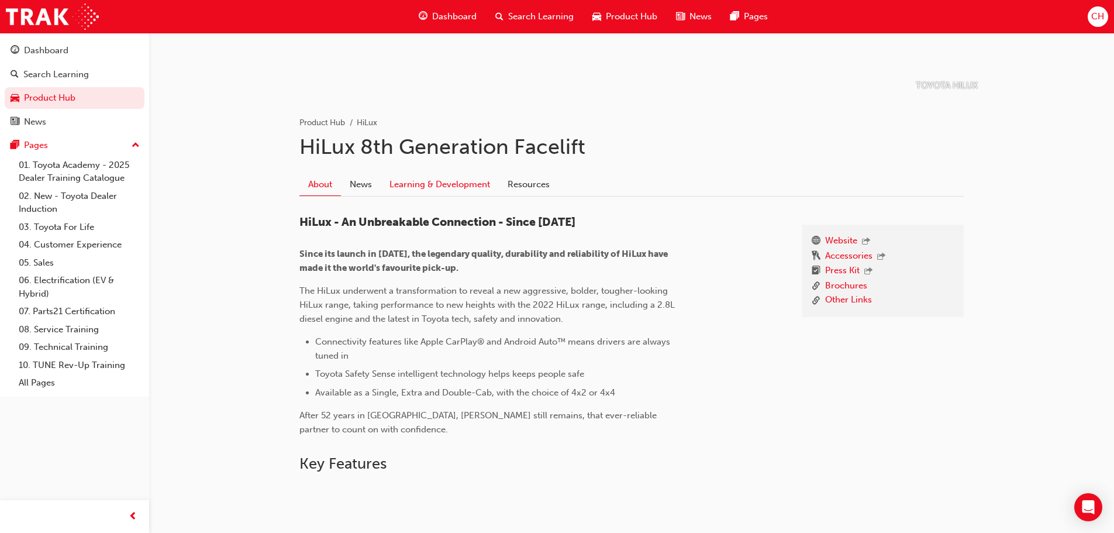
click at [446, 181] on link "Learning & Development" at bounding box center [440, 185] width 118 height 22
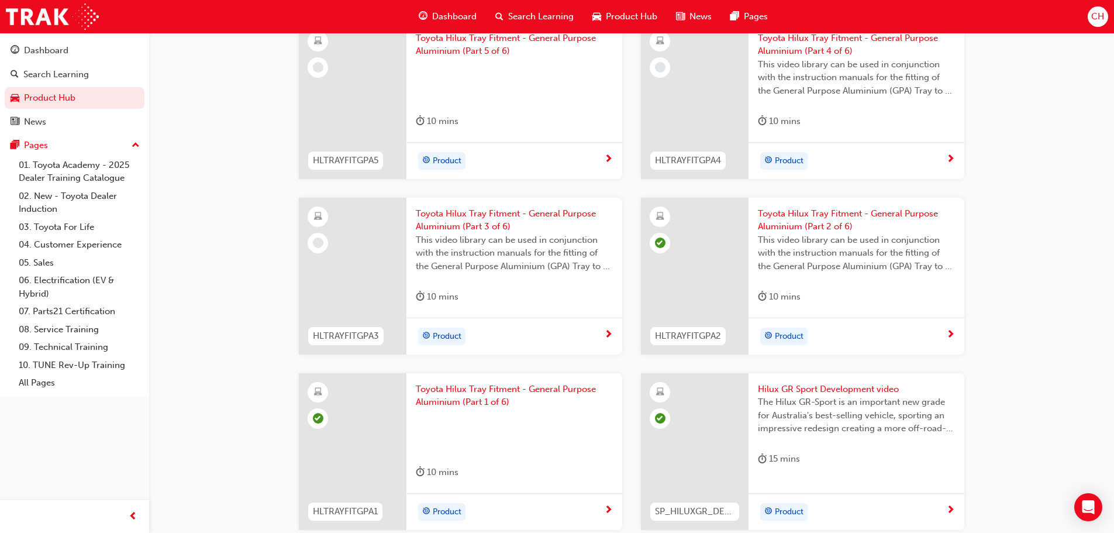
scroll to position [872, 0]
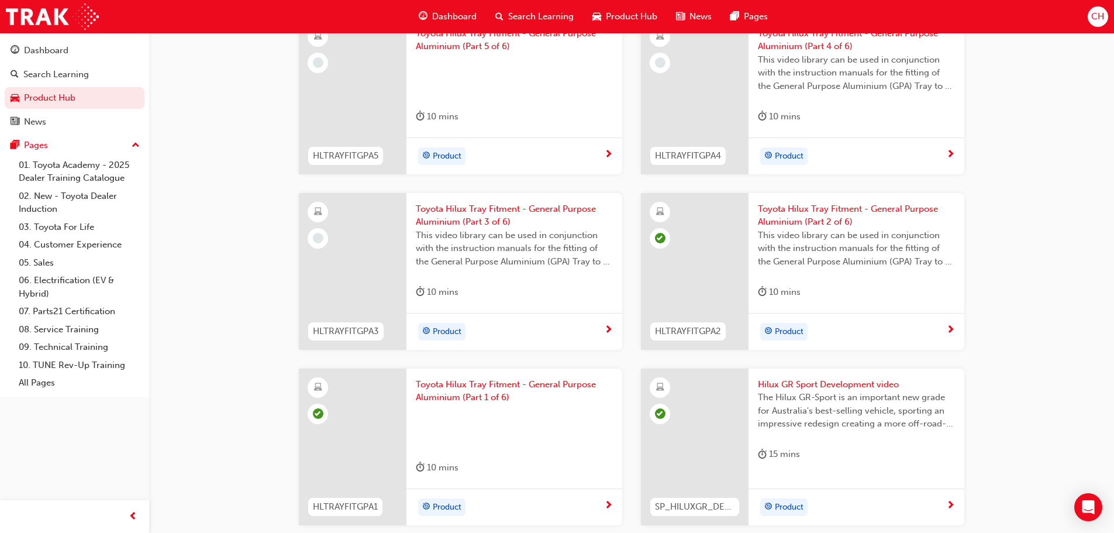
click at [587, 330] on div "Product" at bounding box center [510, 332] width 188 height 18
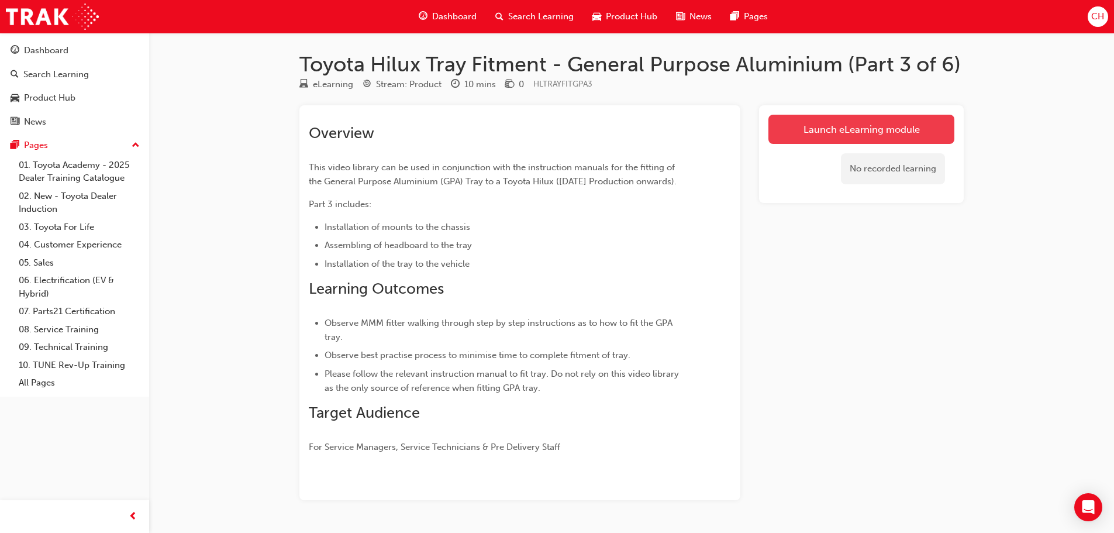
click at [815, 133] on link "Launch eLearning module" at bounding box center [862, 129] width 186 height 29
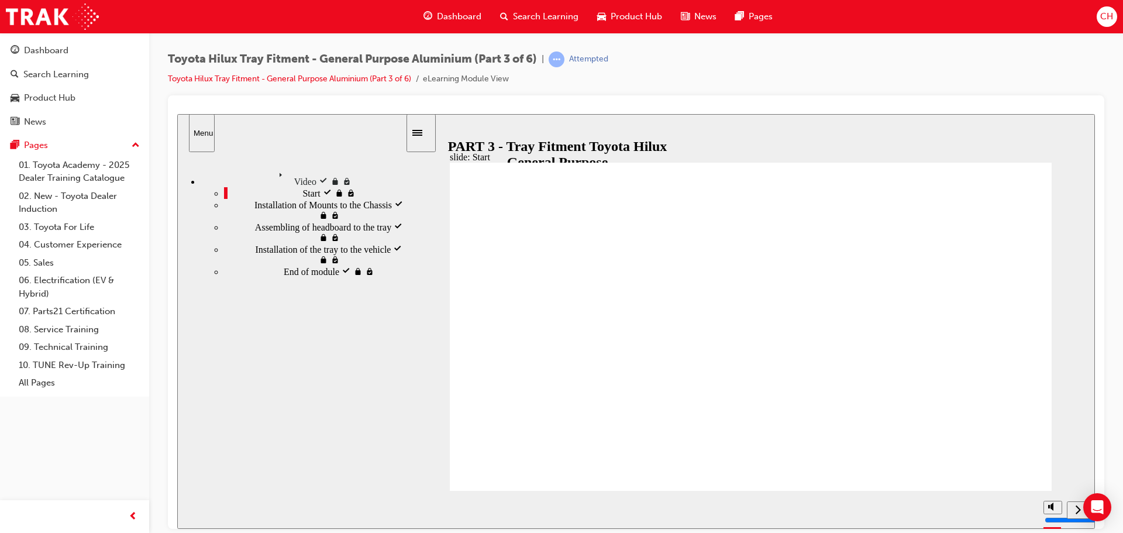
type input "31000"
click at [424, 508] on icon "play/pause" at bounding box center [426, 504] width 5 height 8
